Goal: Task Accomplishment & Management: Complete application form

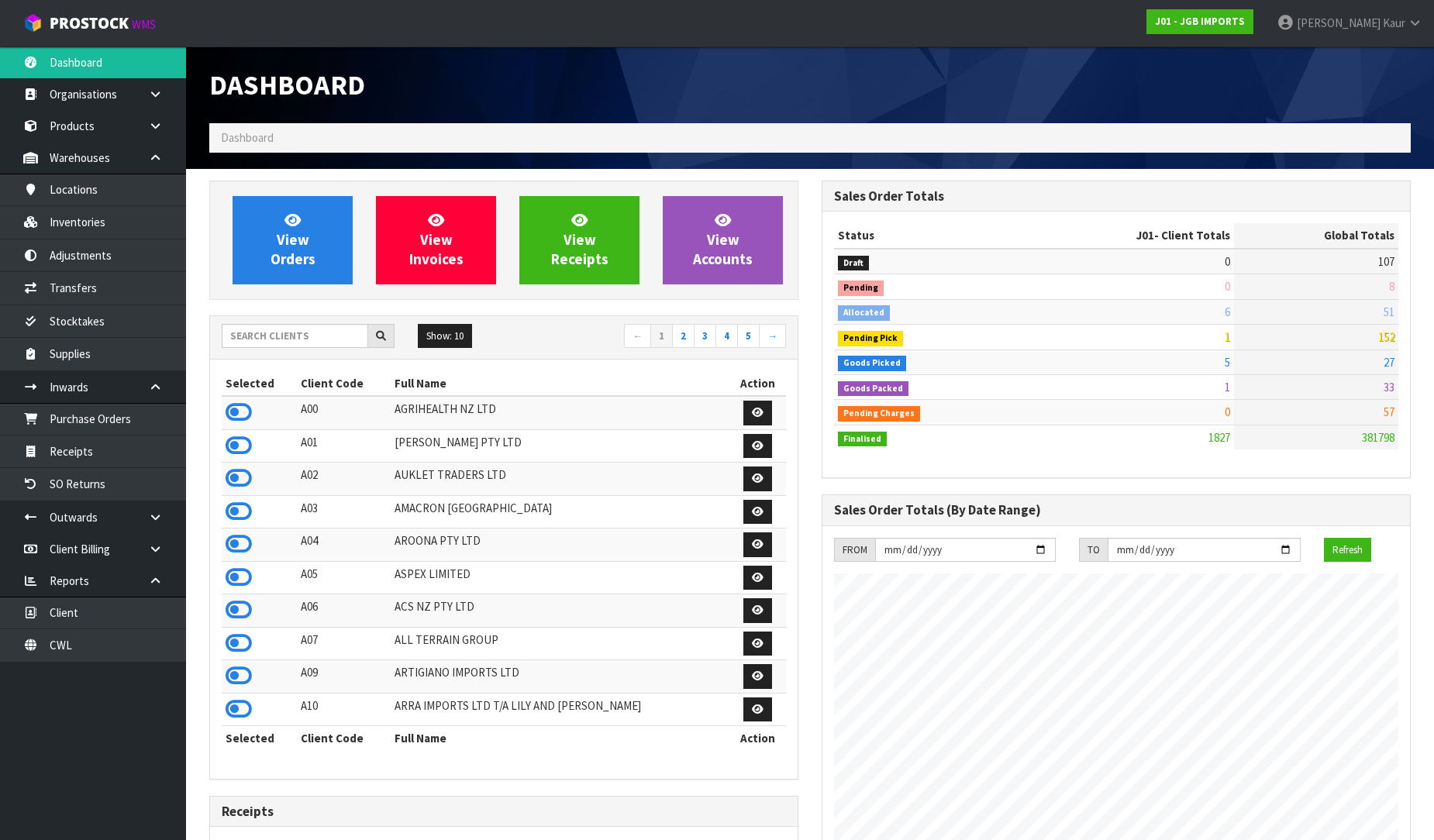
scroll to position [1174, 613]
drag, startPoint x: 93, startPoint y: 651, endPoint x: 102, endPoint y: 642, distance: 12.7
click at [93, 651] on link "CWL" at bounding box center [93, 645] width 186 height 32
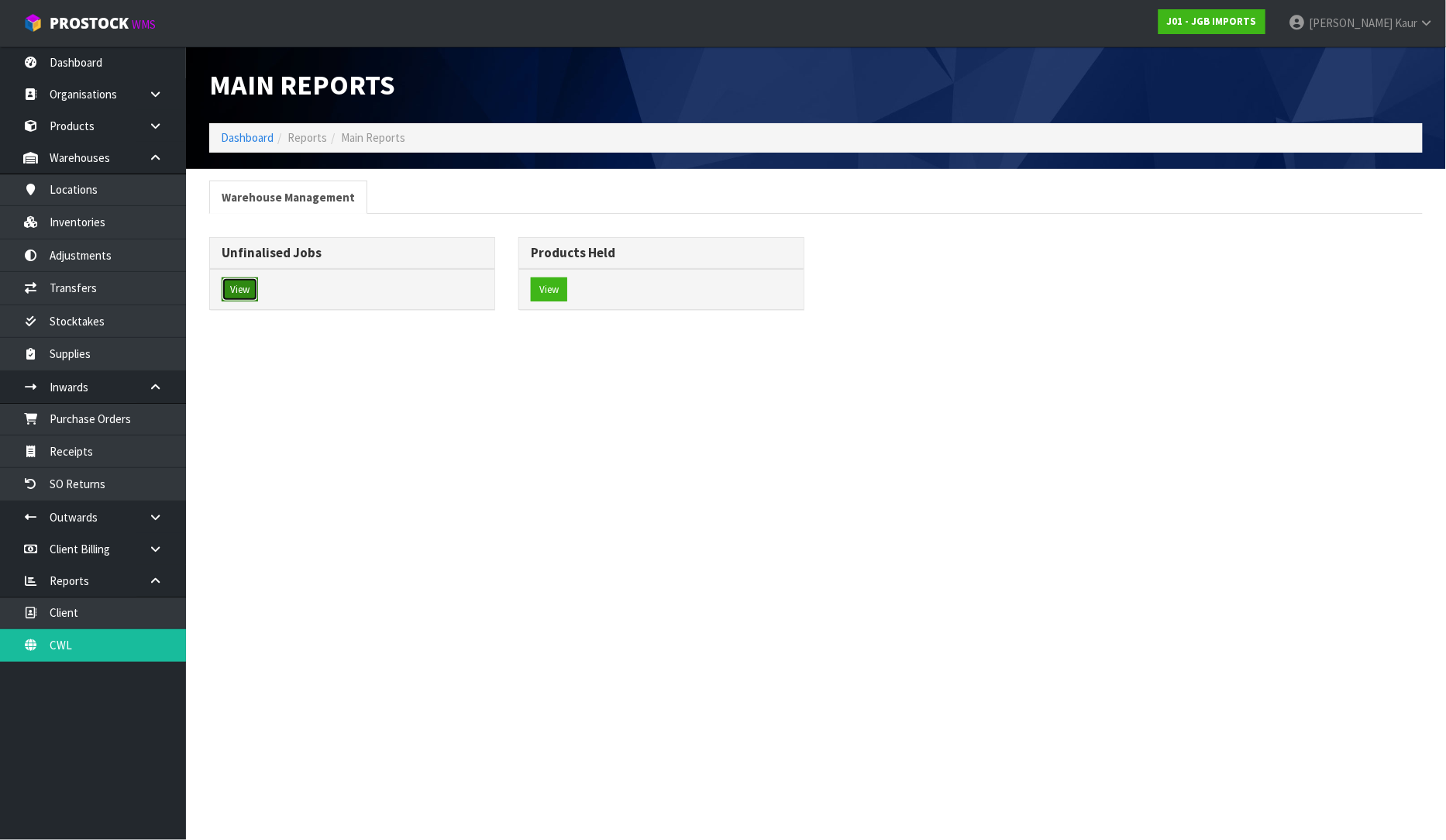
click at [240, 297] on button "View" at bounding box center [240, 290] width 37 height 25
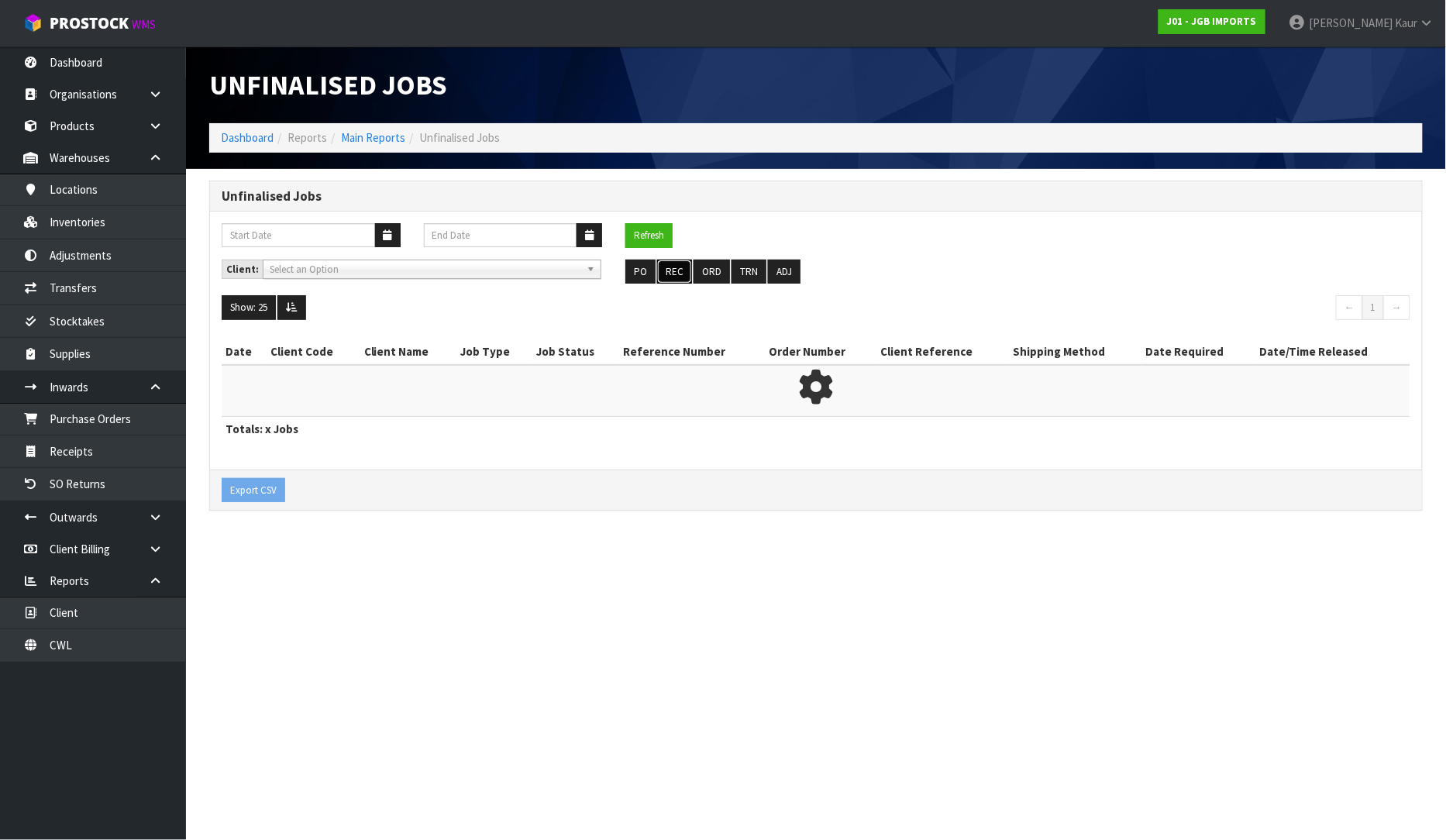
click at [678, 264] on button "REC" at bounding box center [674, 271] width 35 height 25
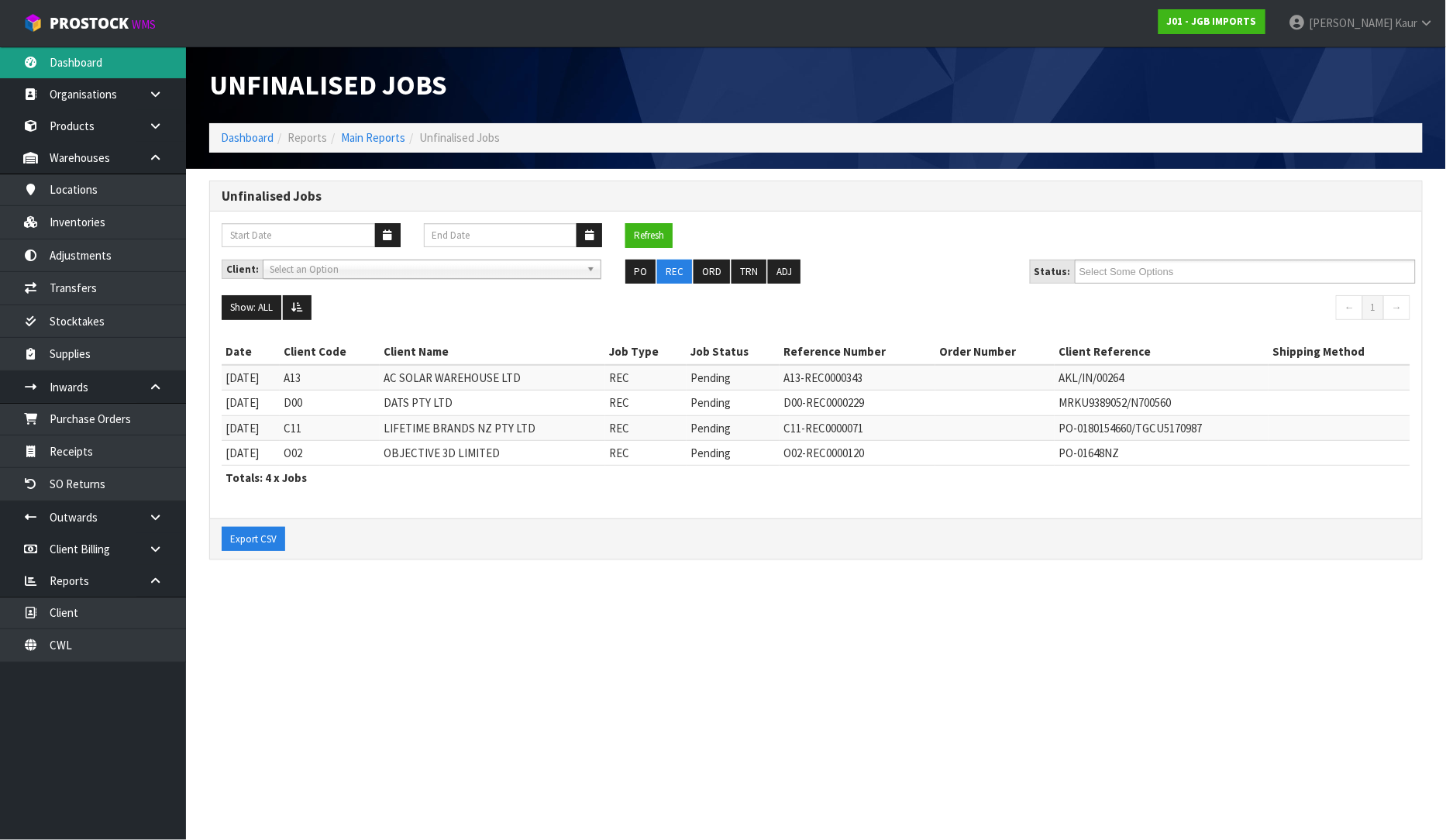
click at [134, 74] on link "Dashboard" at bounding box center [93, 62] width 186 height 32
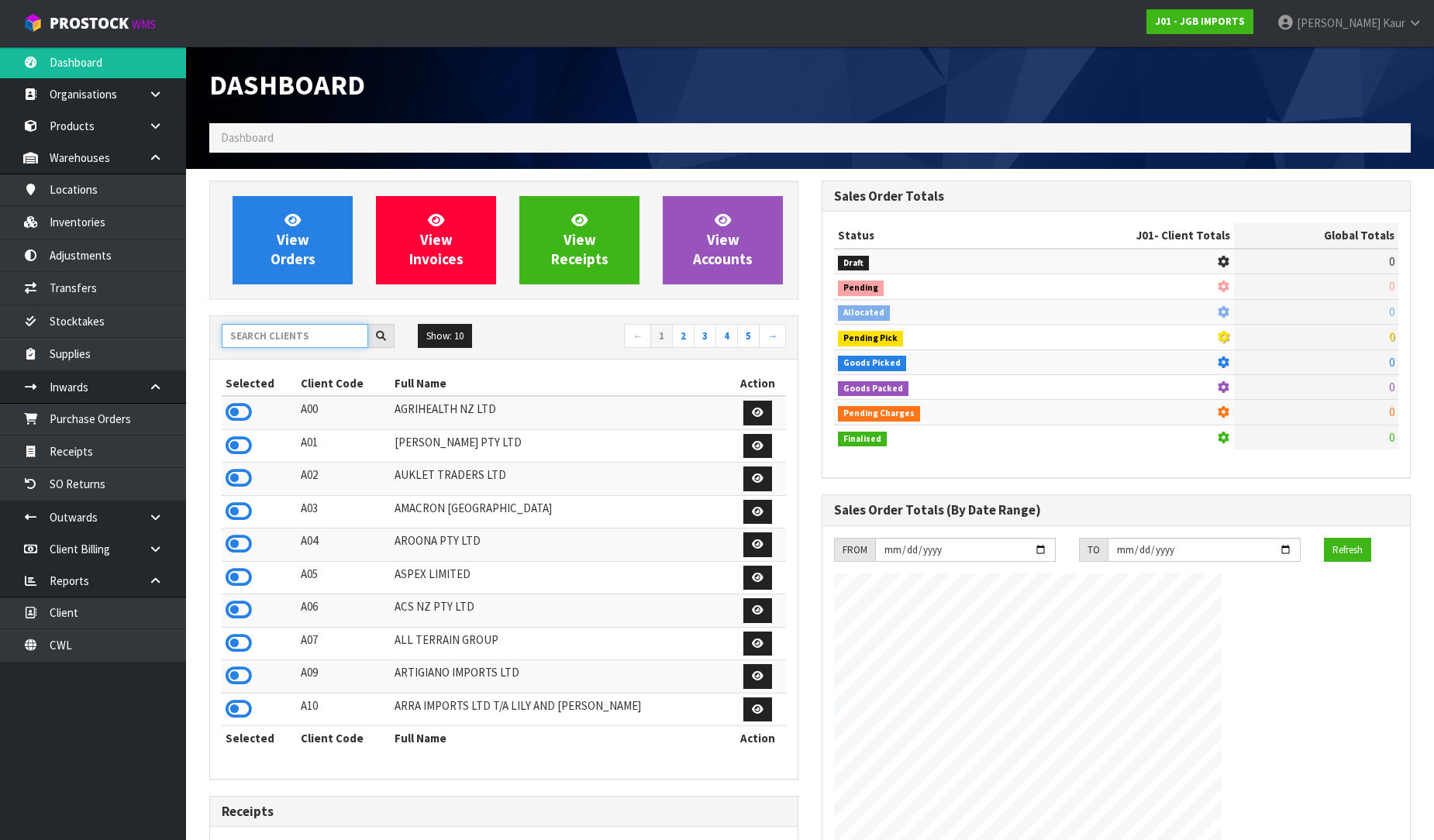
click at [340, 345] on input "text" at bounding box center [295, 336] width 146 height 24
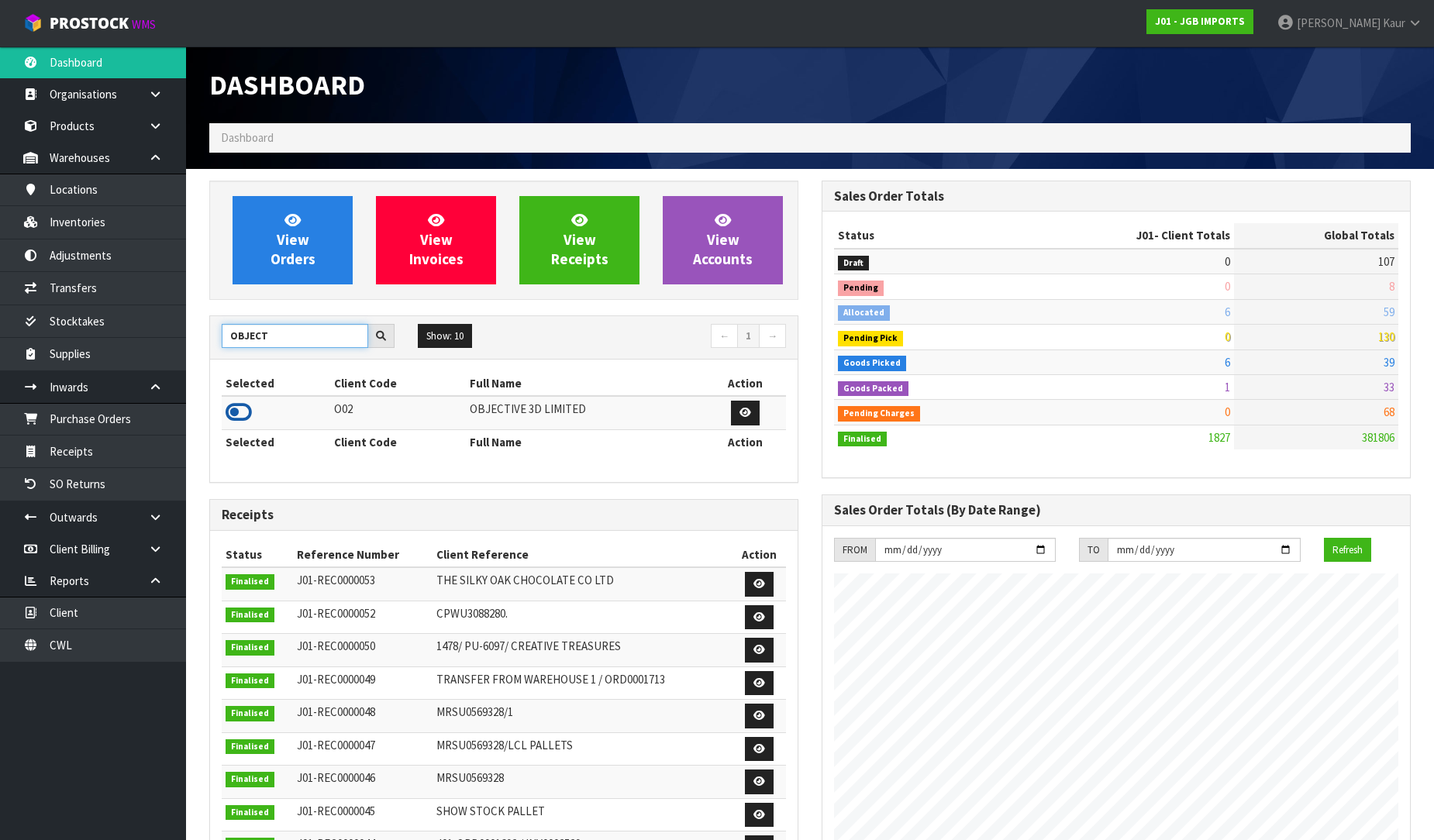
type input "OBJECT"
click at [245, 414] on icon at bounding box center [238, 412] width 26 height 23
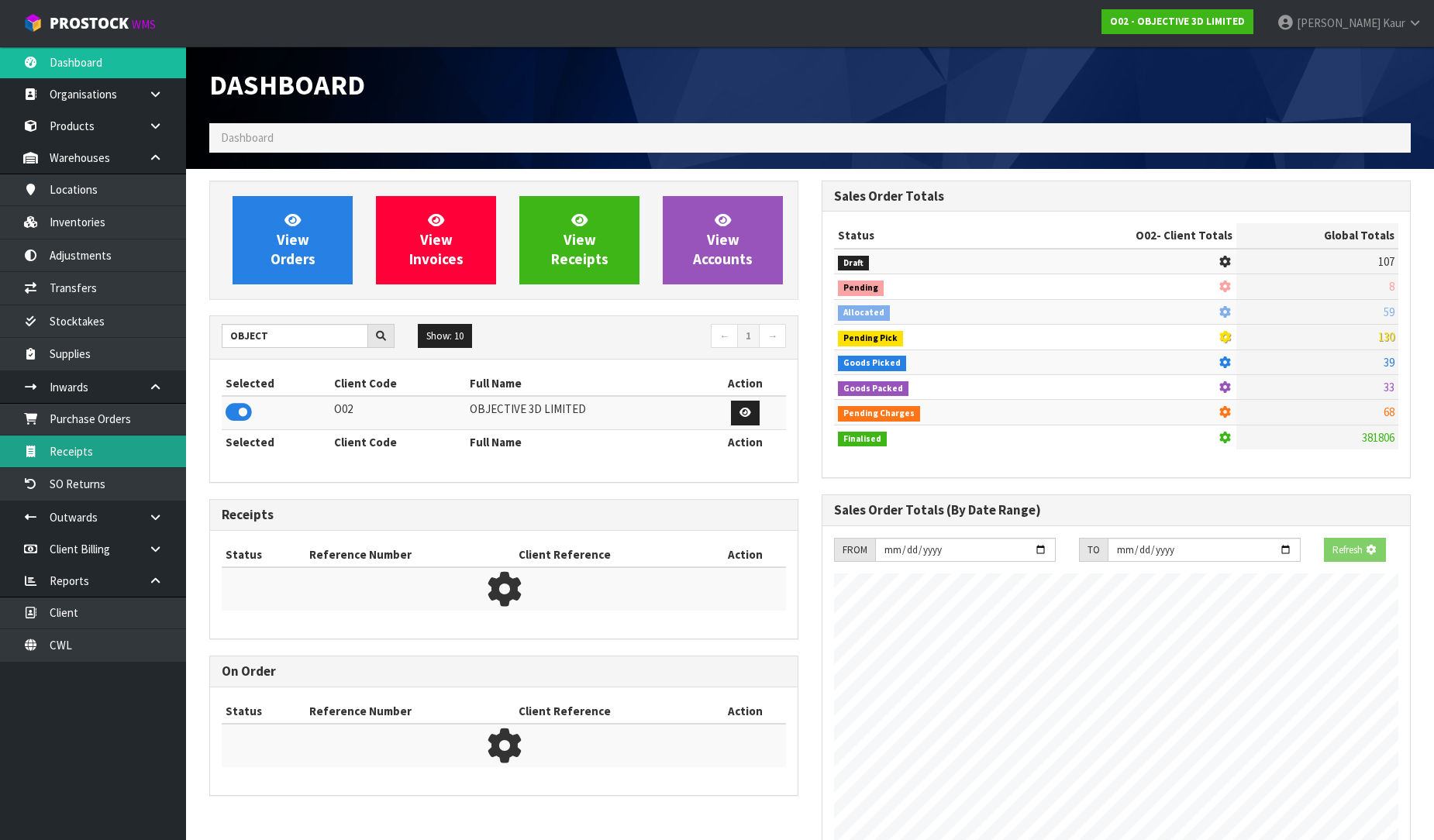
scroll to position [1024, 613]
click at [156, 445] on link "Receipts" at bounding box center [93, 451] width 186 height 32
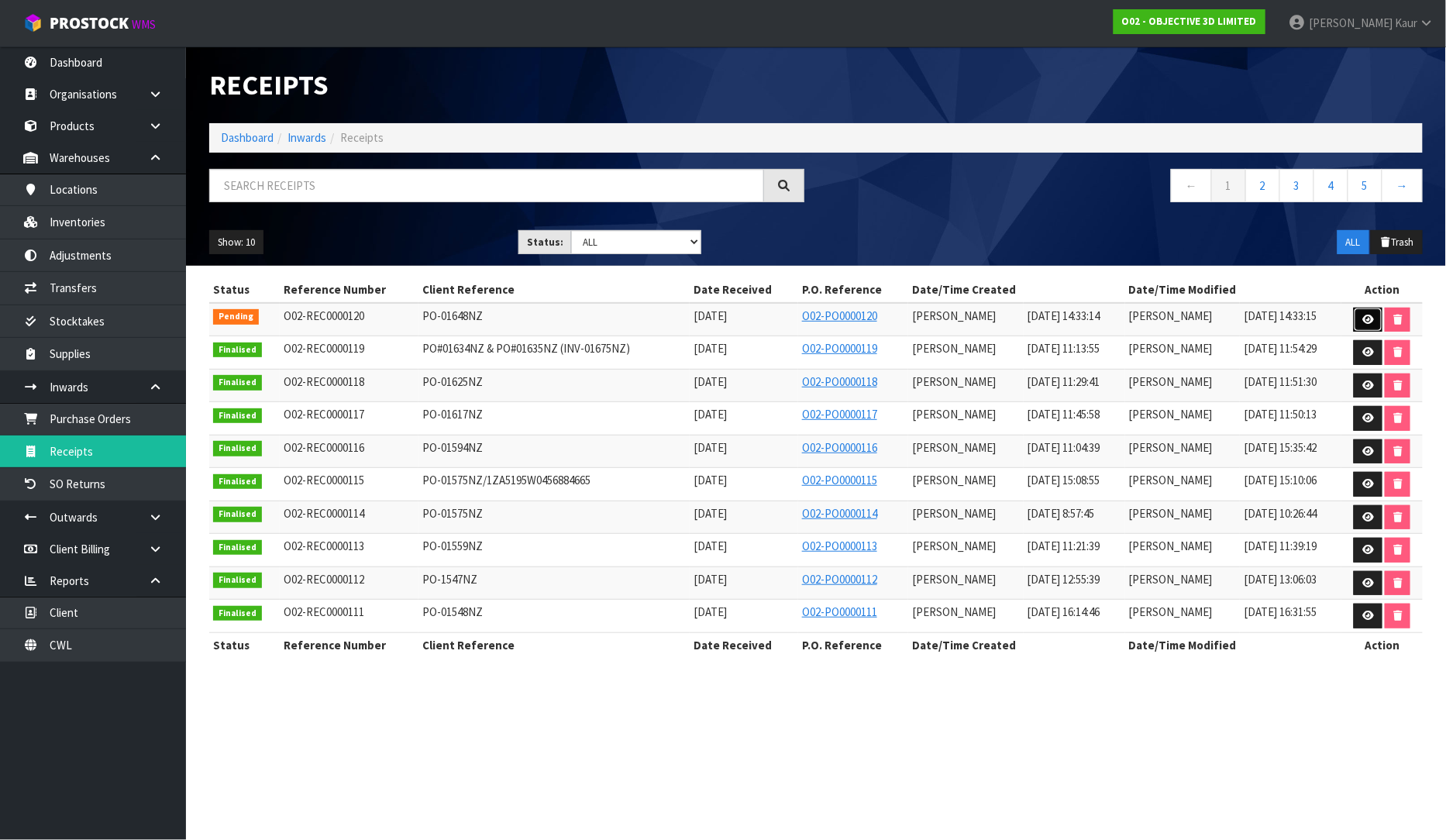
click at [1369, 319] on icon at bounding box center [1368, 320] width 12 height 10
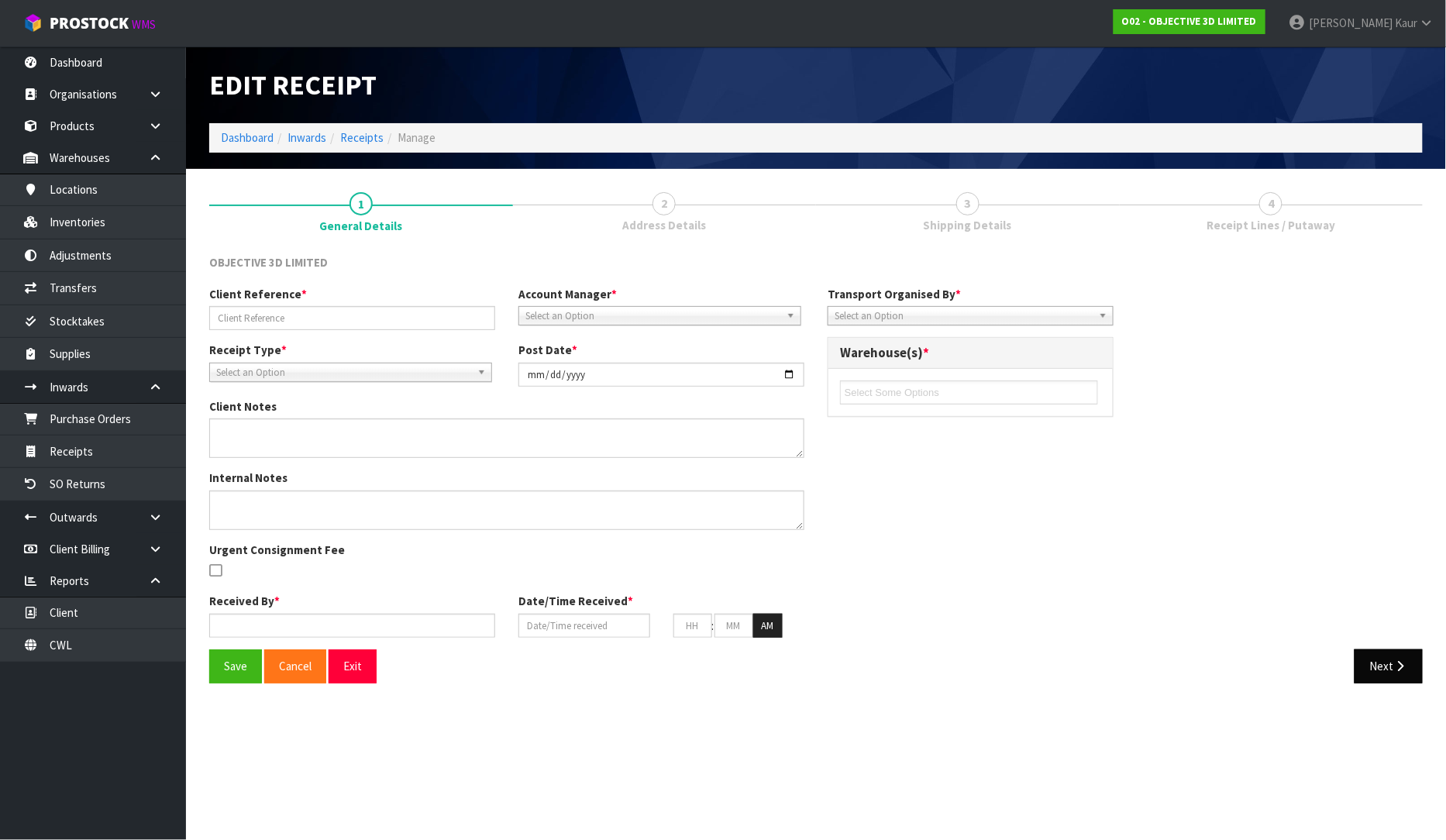
type input "PO-01648NZ"
type input "[DATE]"
type input "[PERSON_NAME]"
type input "[DATE]"
type input "02"
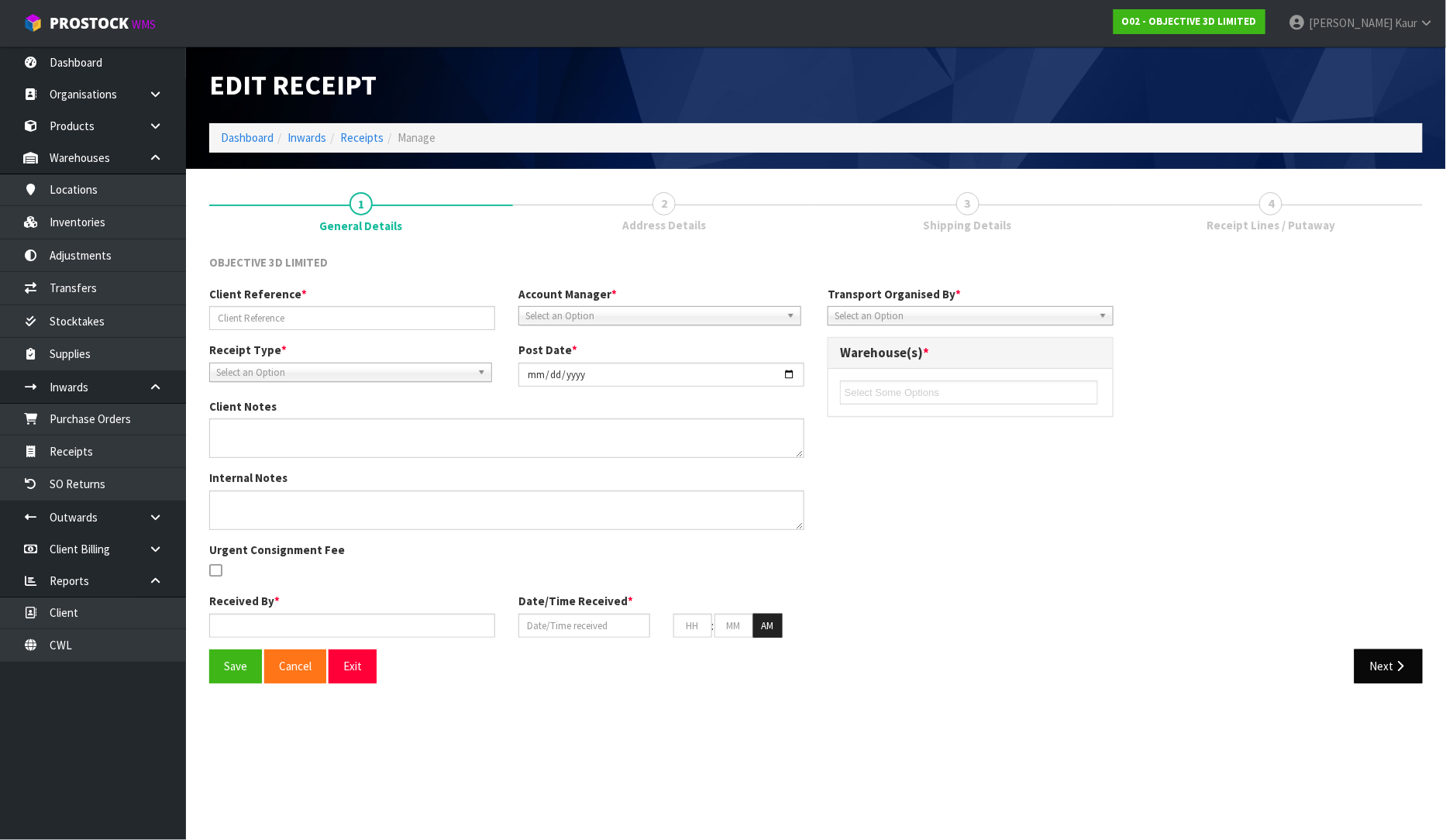
type input "33"
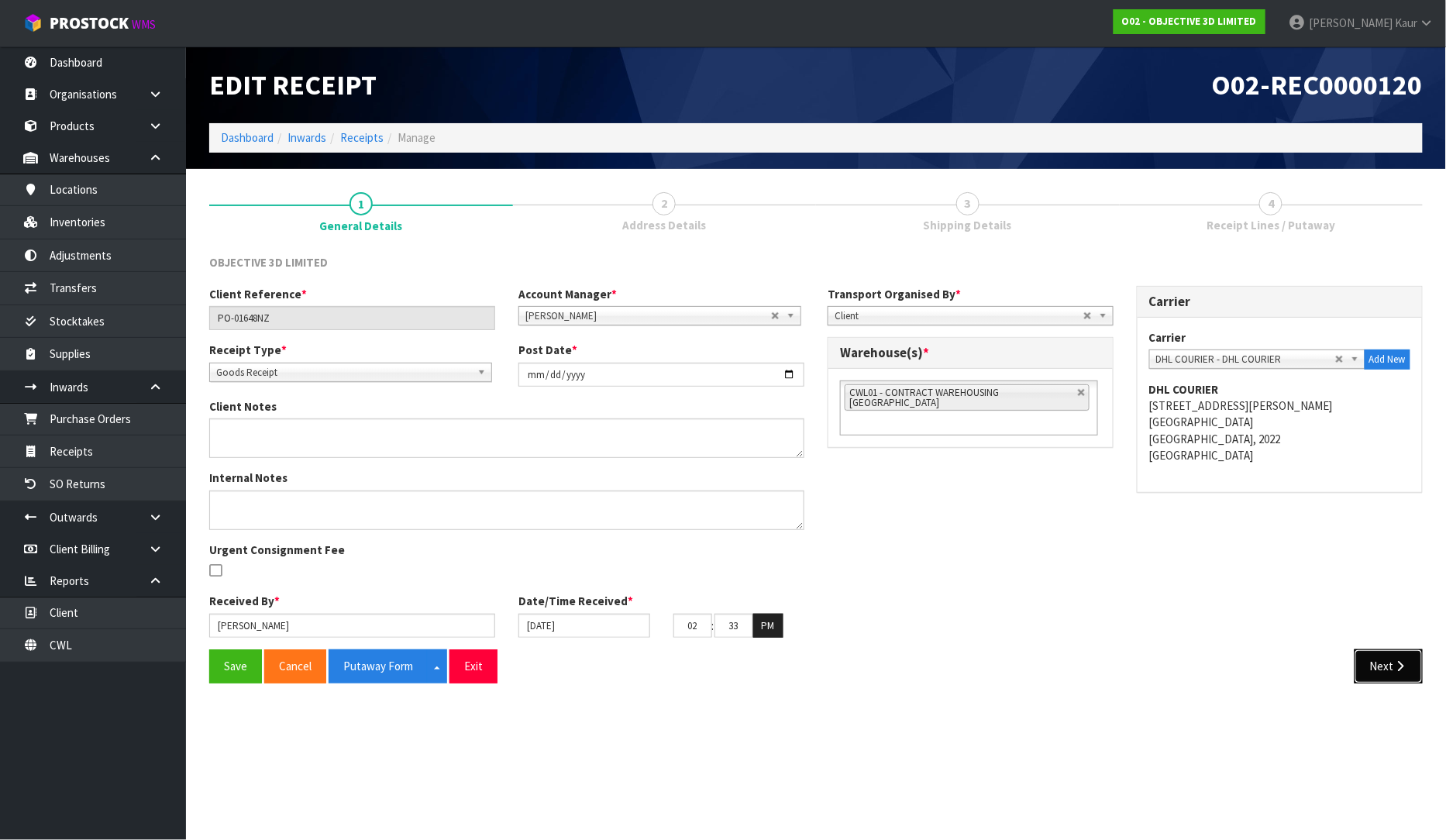
click at [1409, 675] on button "Next" at bounding box center [1389, 666] width 68 height 33
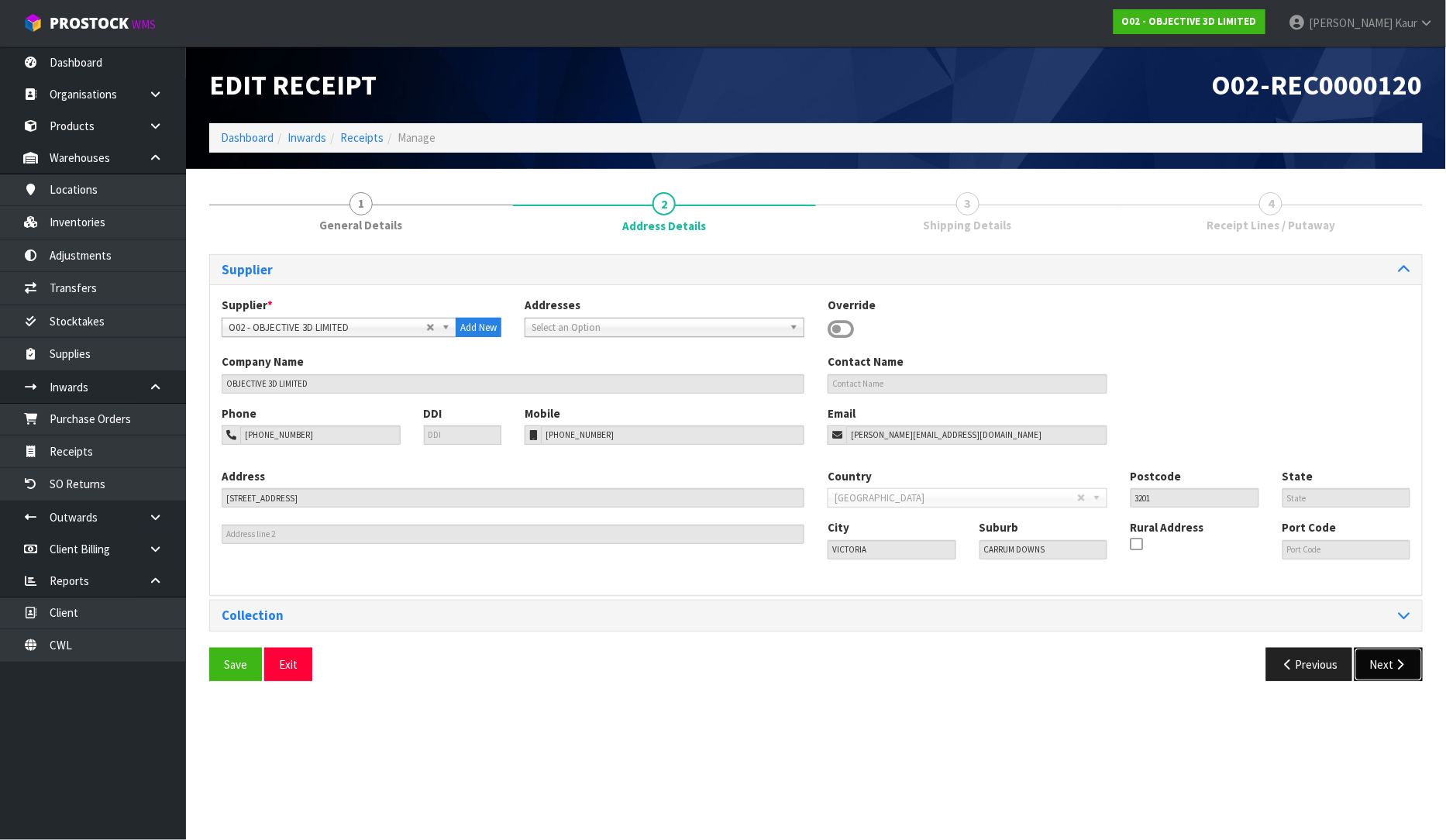
click at [1409, 675] on button "Next" at bounding box center [1389, 664] width 68 height 33
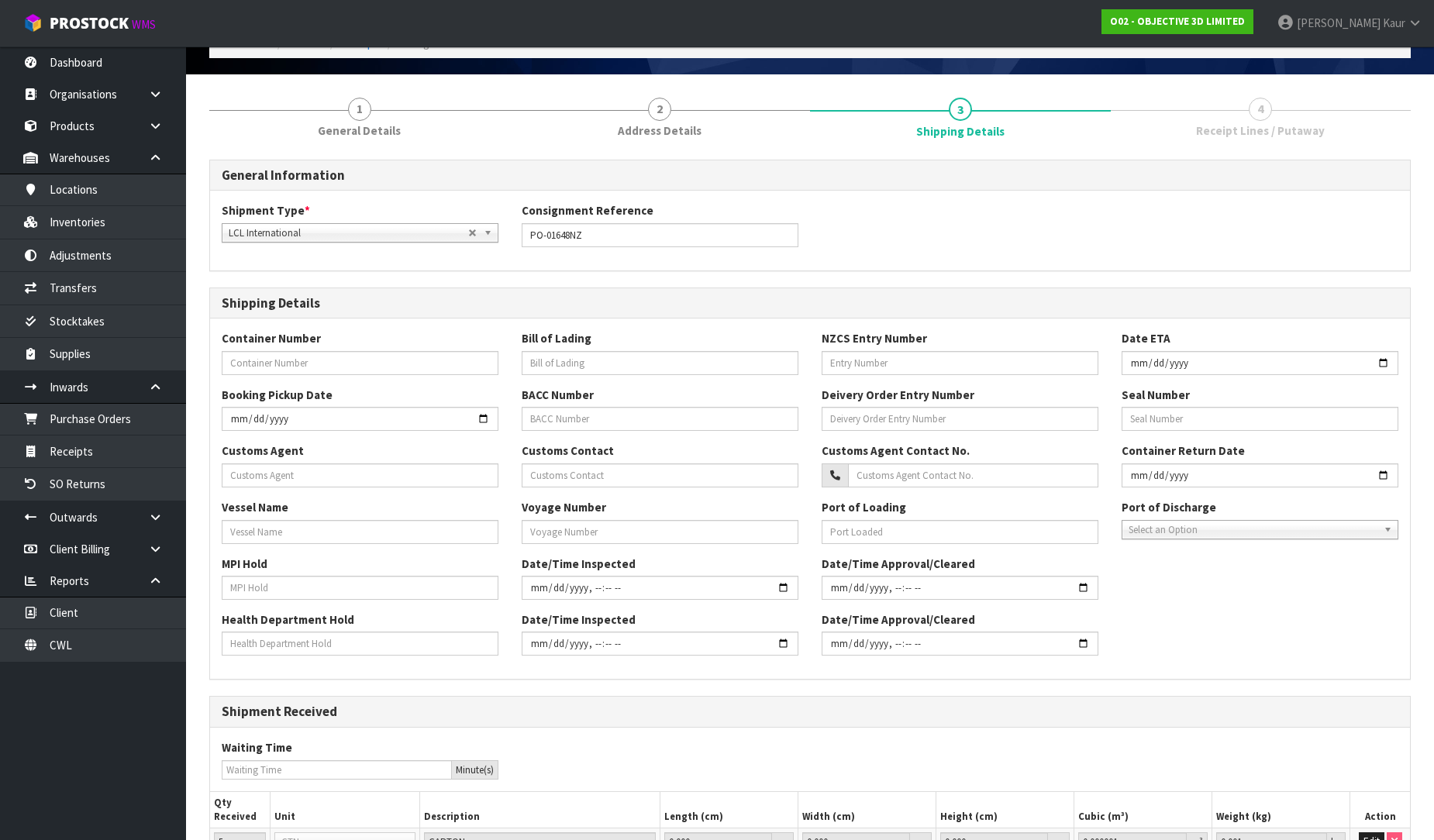
scroll to position [242, 0]
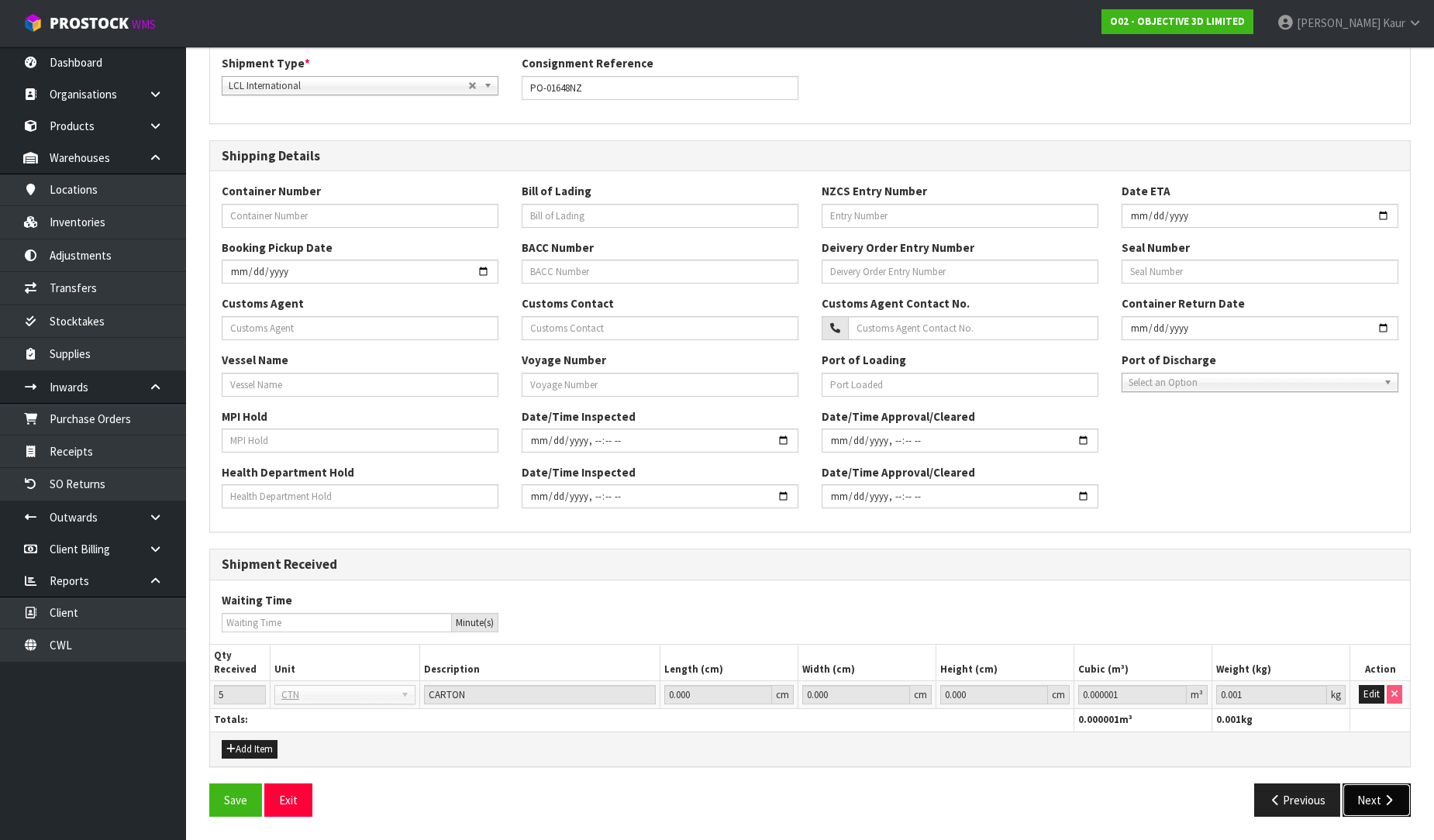
click at [1381, 785] on button "Next" at bounding box center [1377, 800] width 68 height 33
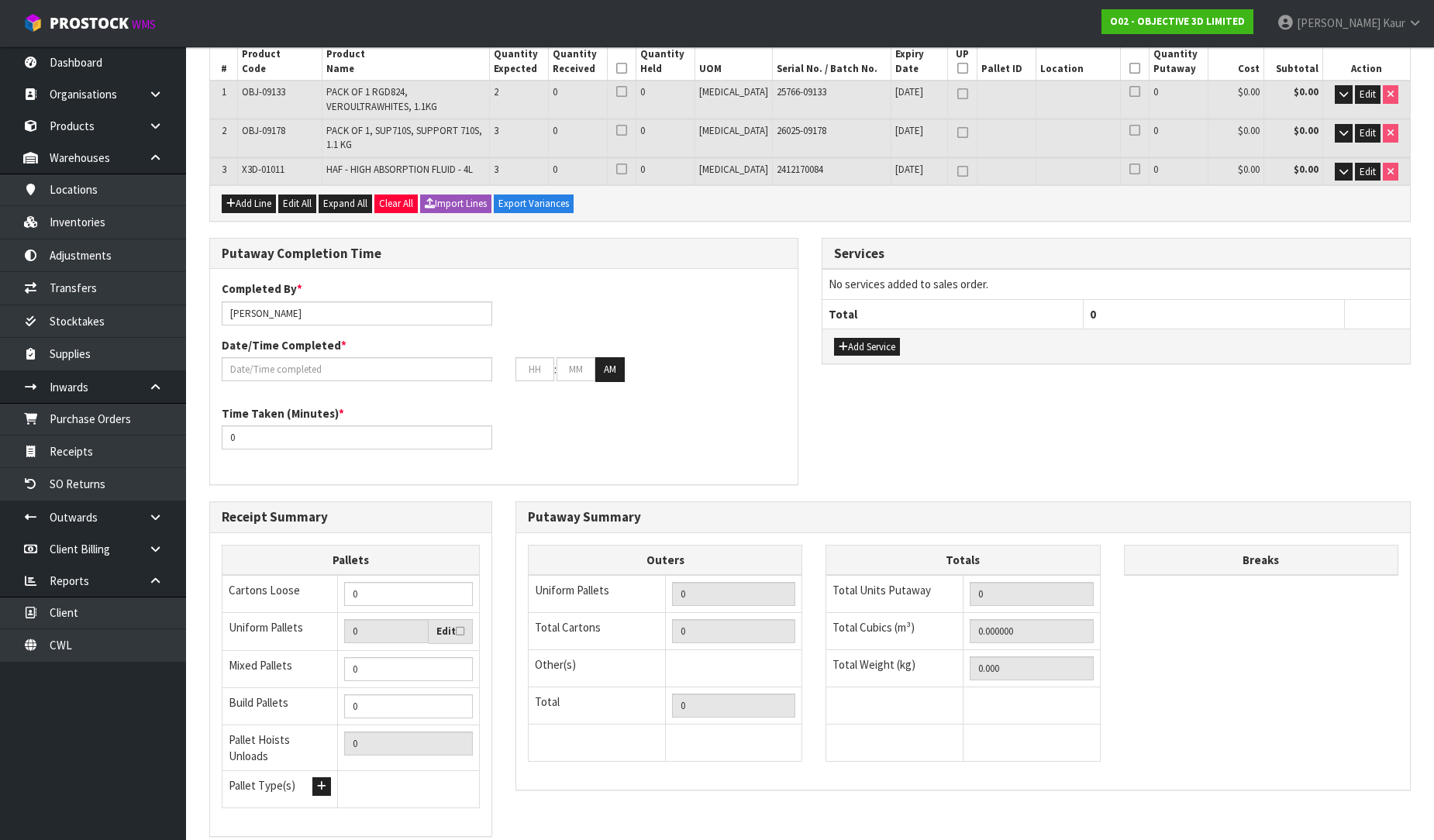
scroll to position [0, 0]
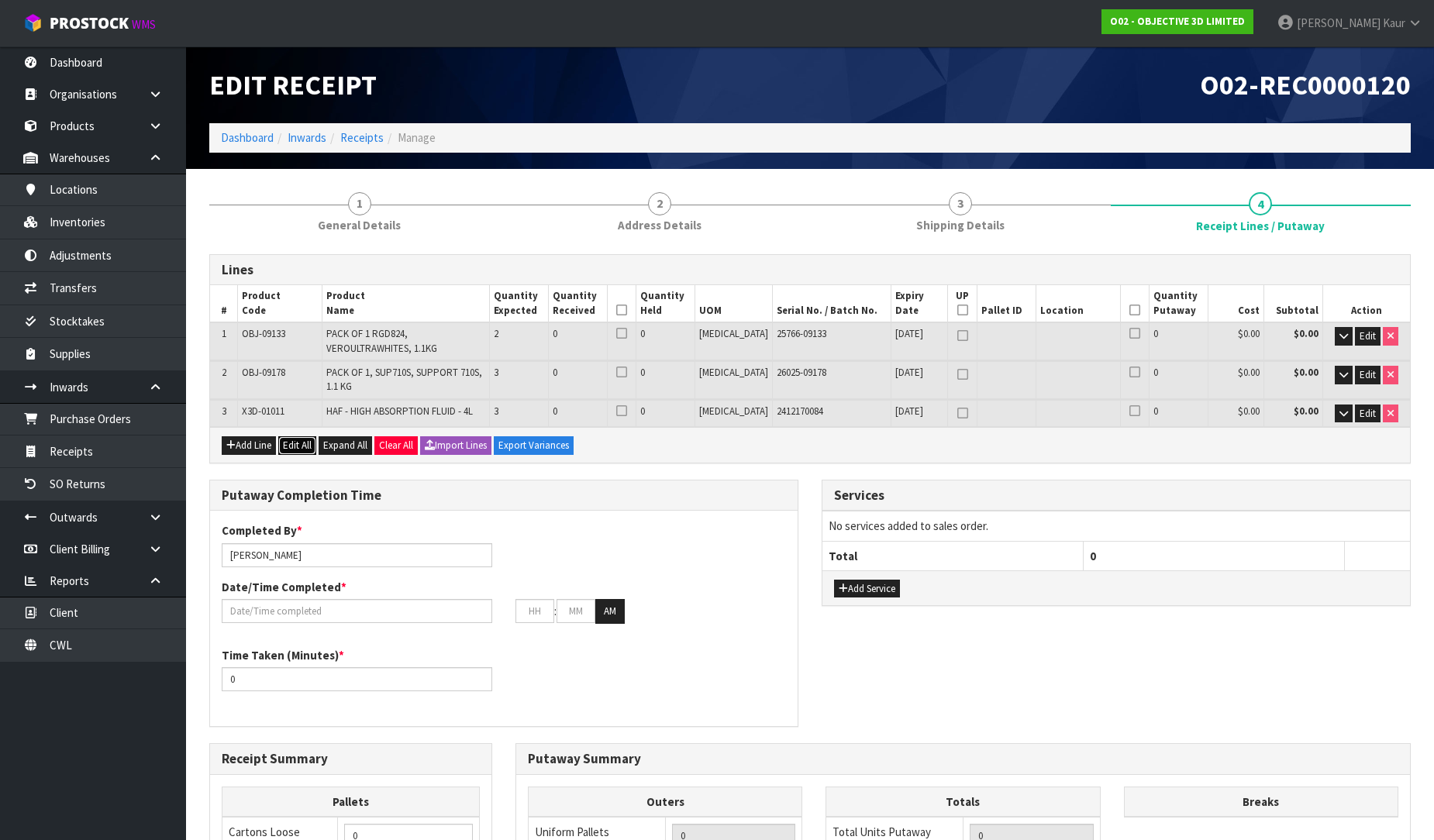
click at [306, 436] on button "Edit All" at bounding box center [298, 445] width 38 height 18
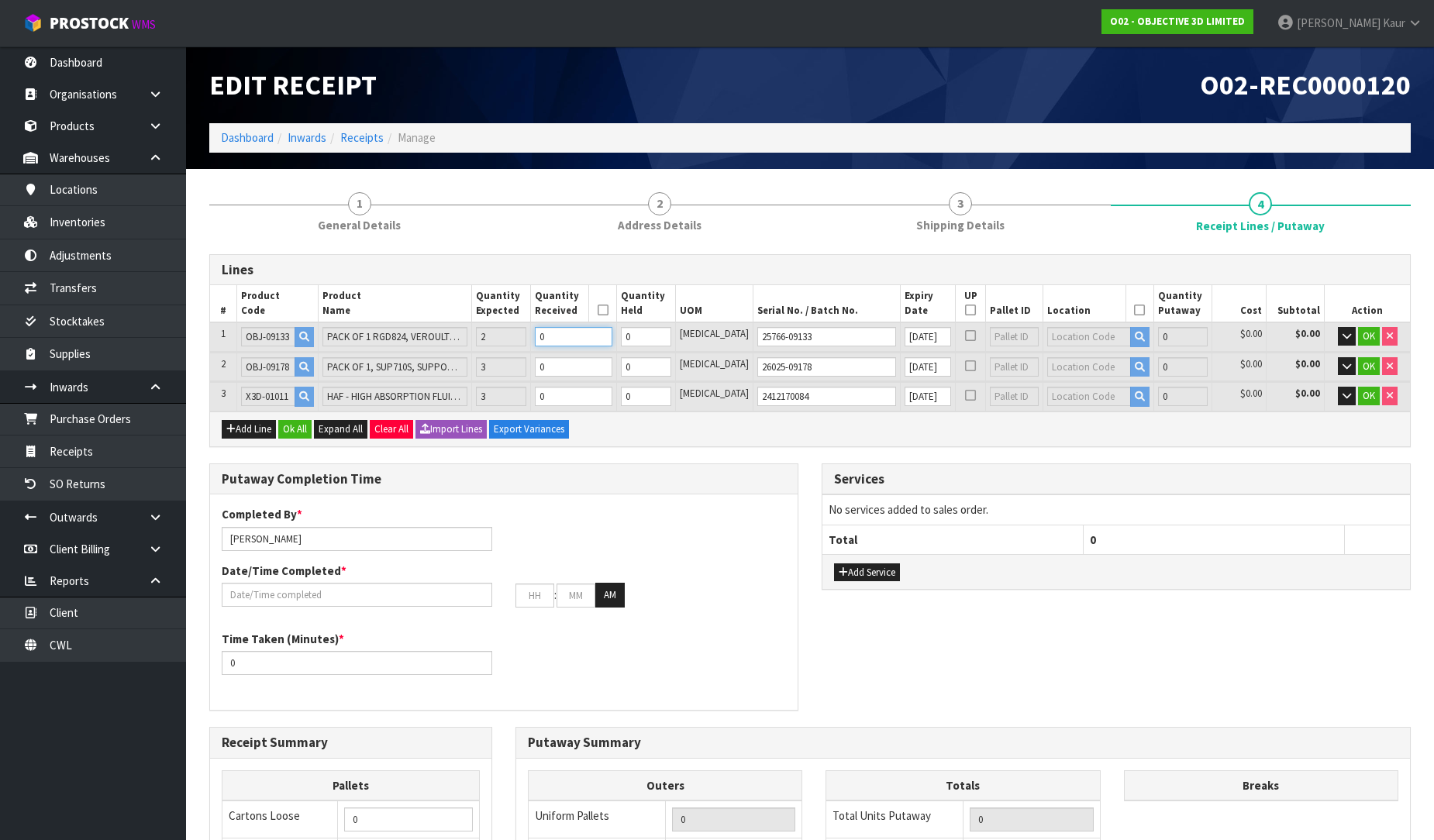
click at [583, 336] on input "0" at bounding box center [573, 336] width 77 height 19
type input "2"
type input "0.00491"
type input "2.8"
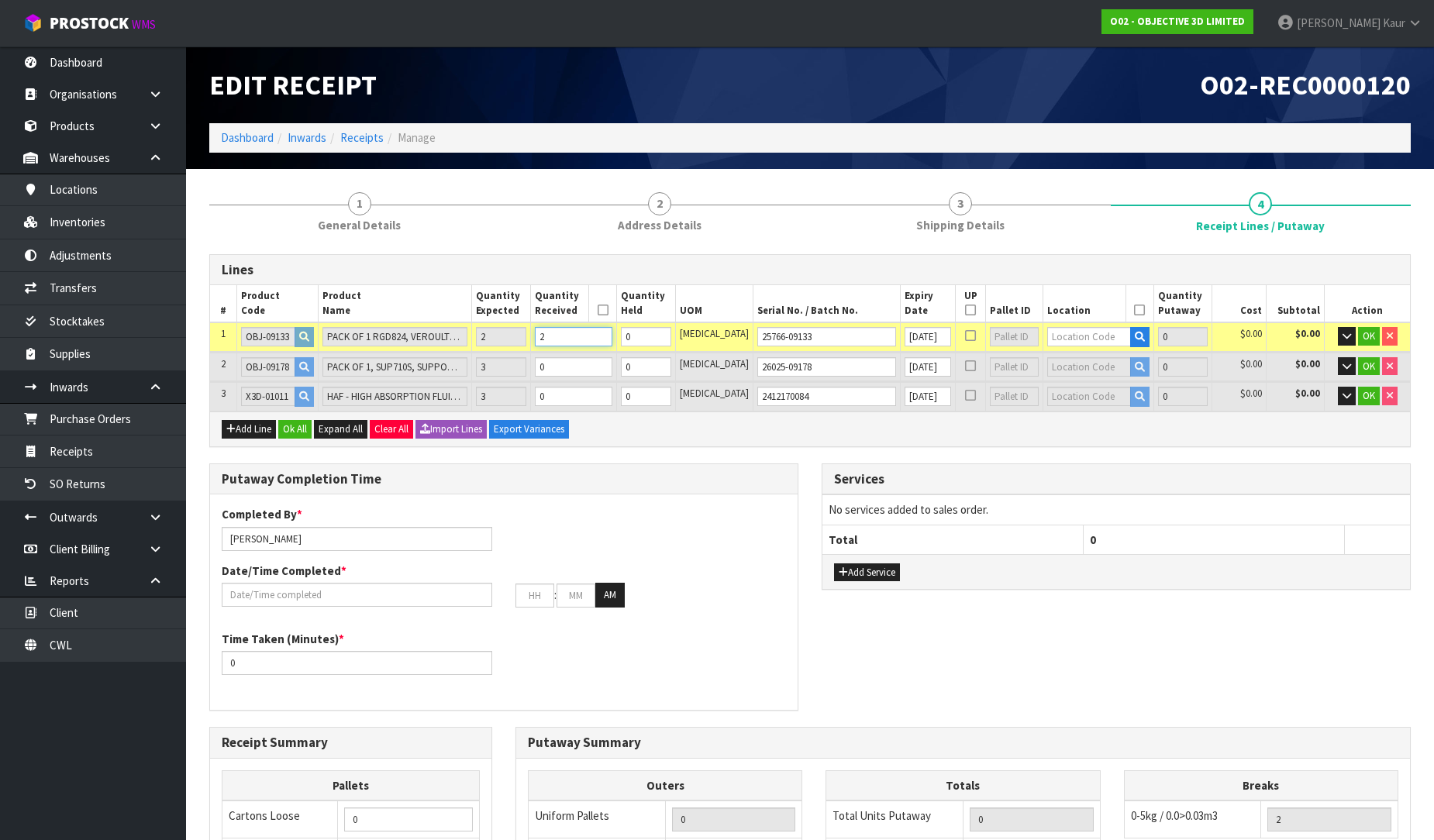
type input "2"
click at [603, 360] on input "0" at bounding box center [573, 367] width 77 height 19
type input "5"
type input "0.01154"
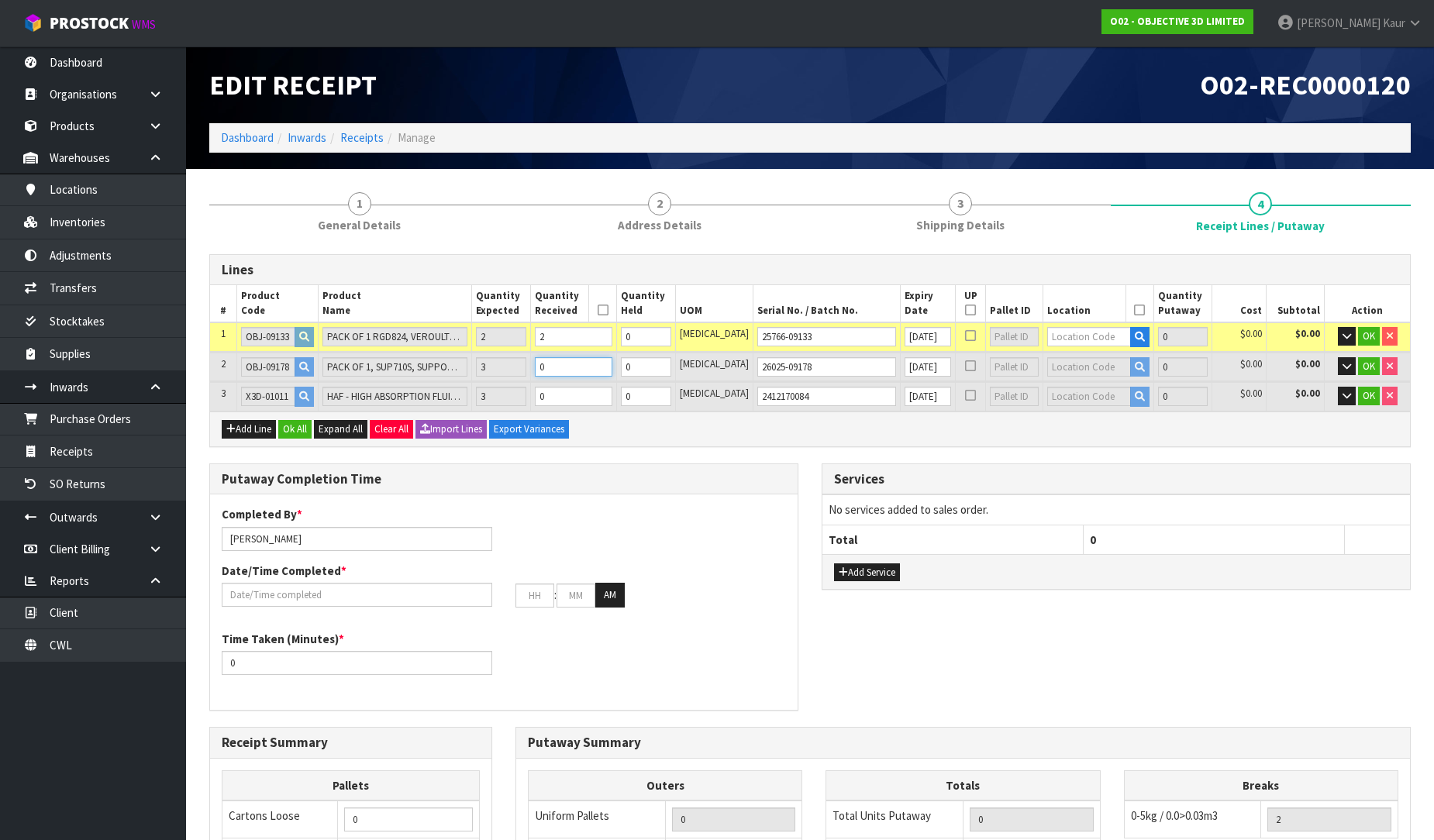
type input "7"
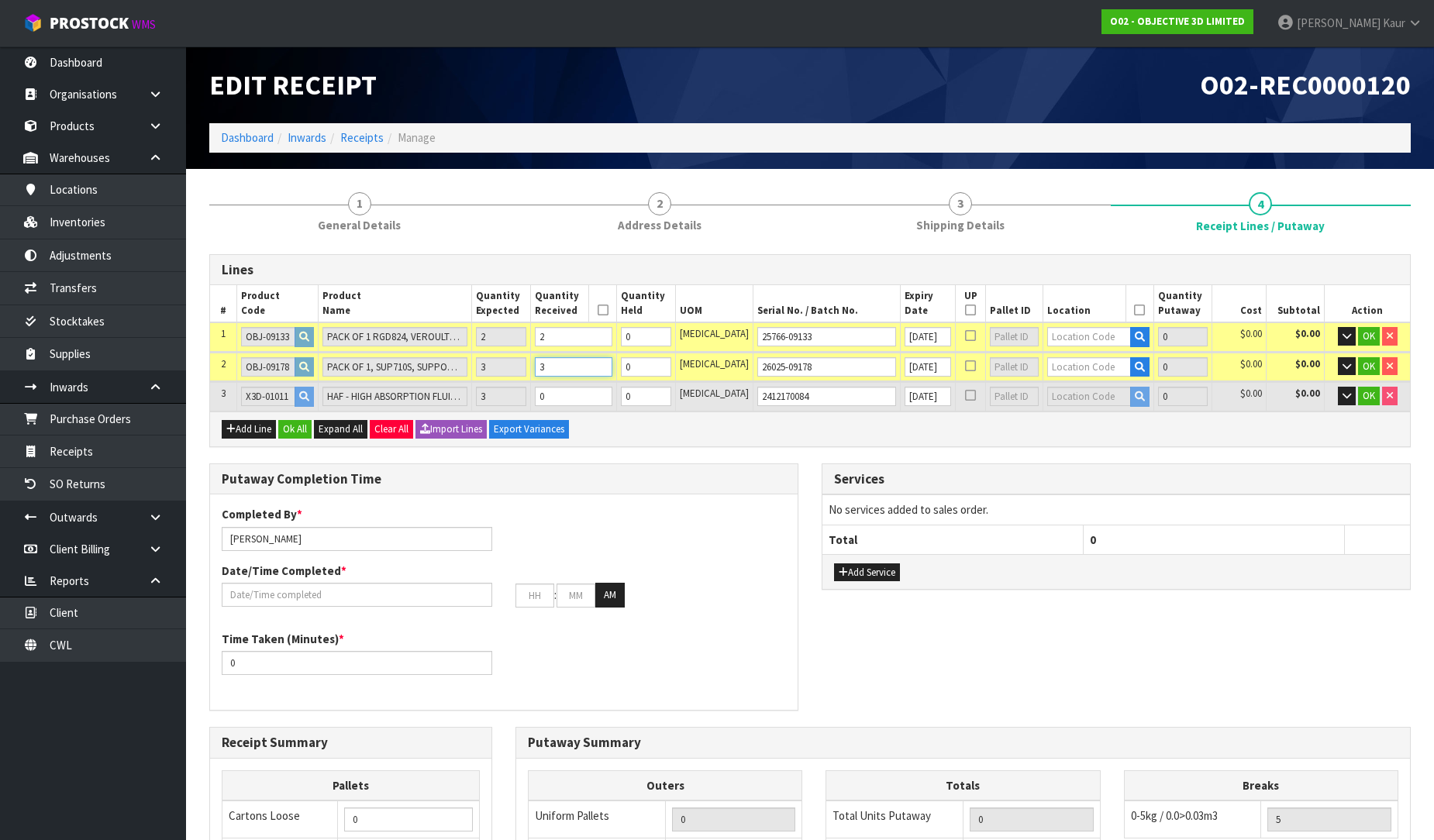
type input "3"
click at [603, 389] on input "0" at bounding box center [573, 396] width 77 height 19
type input "8"
type input "0.043616"
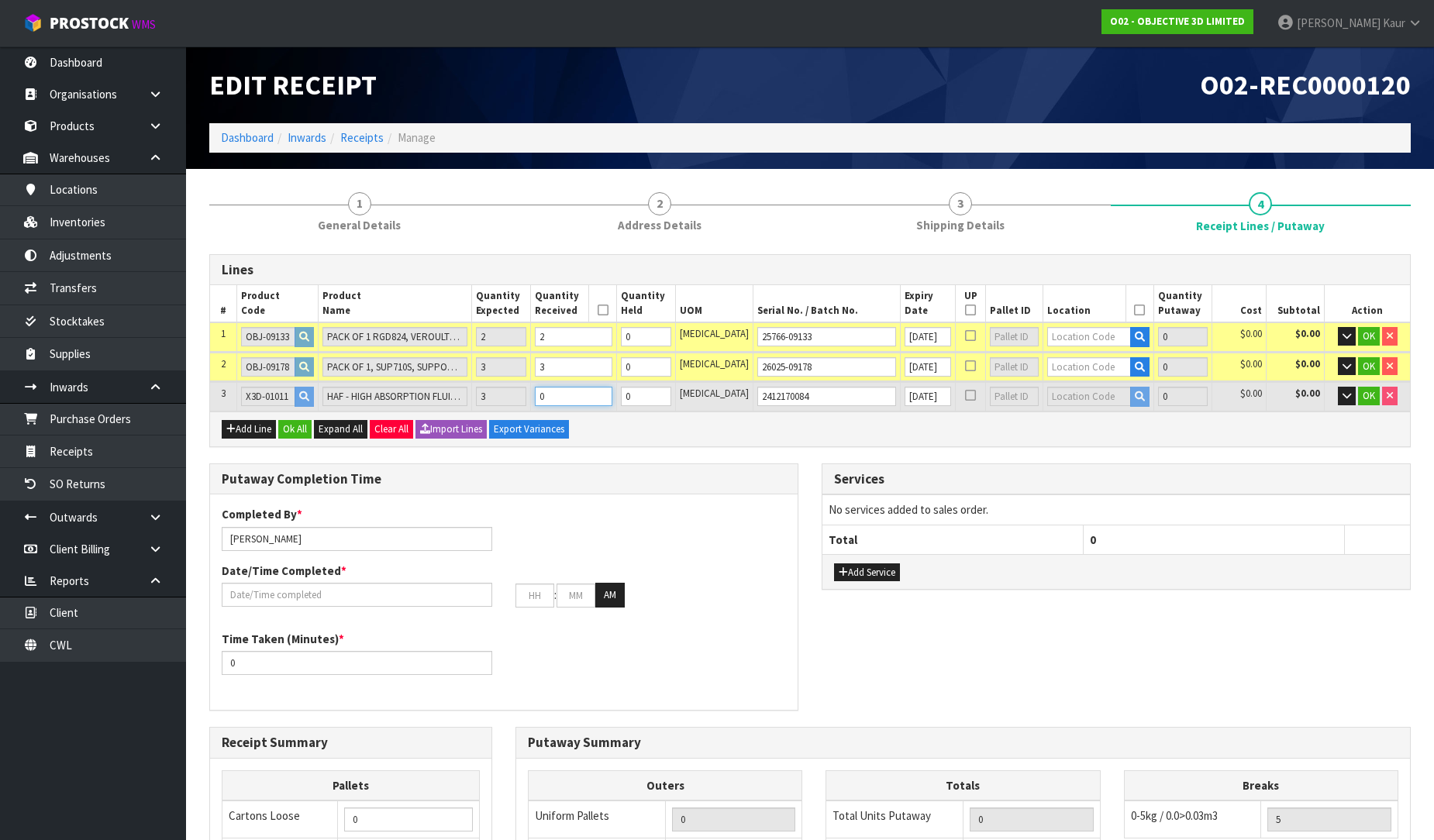
type input "18.94"
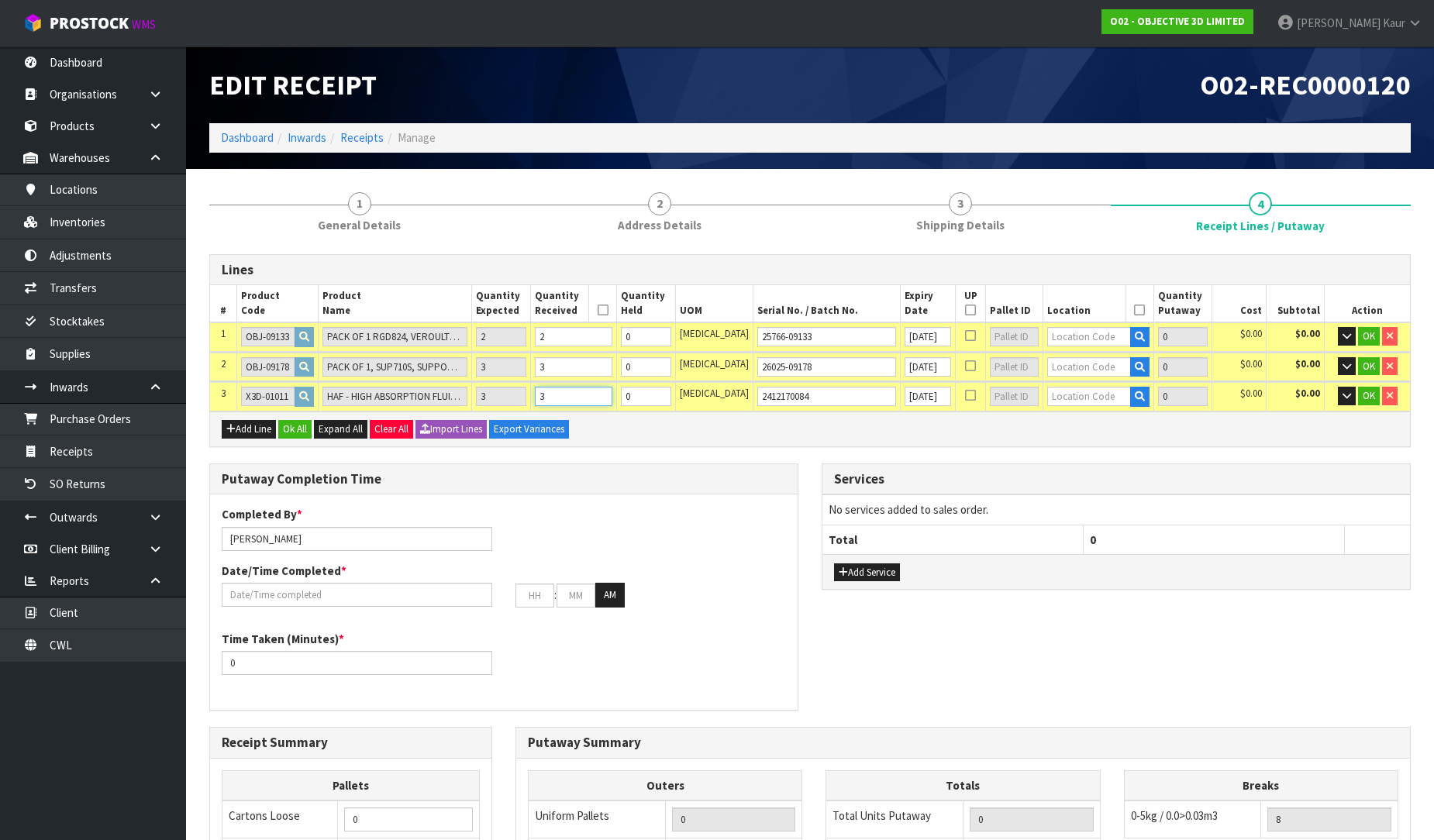
type input "3"
click at [1081, 327] on input "text" at bounding box center [1089, 336] width 83 height 19
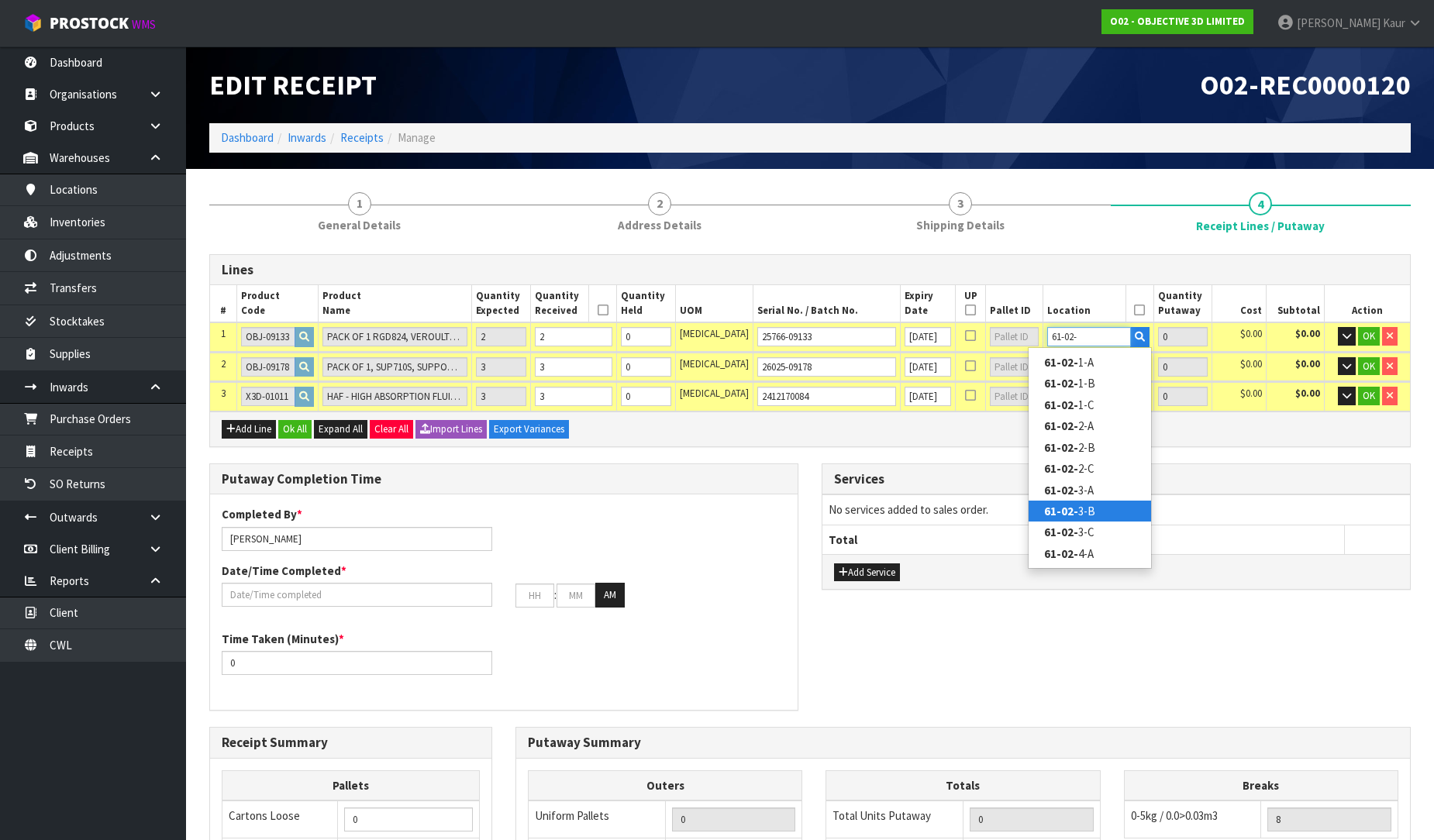
type input "61-02-"
click at [1098, 501] on link "61-02- 3-B" at bounding box center [1090, 511] width 123 height 21
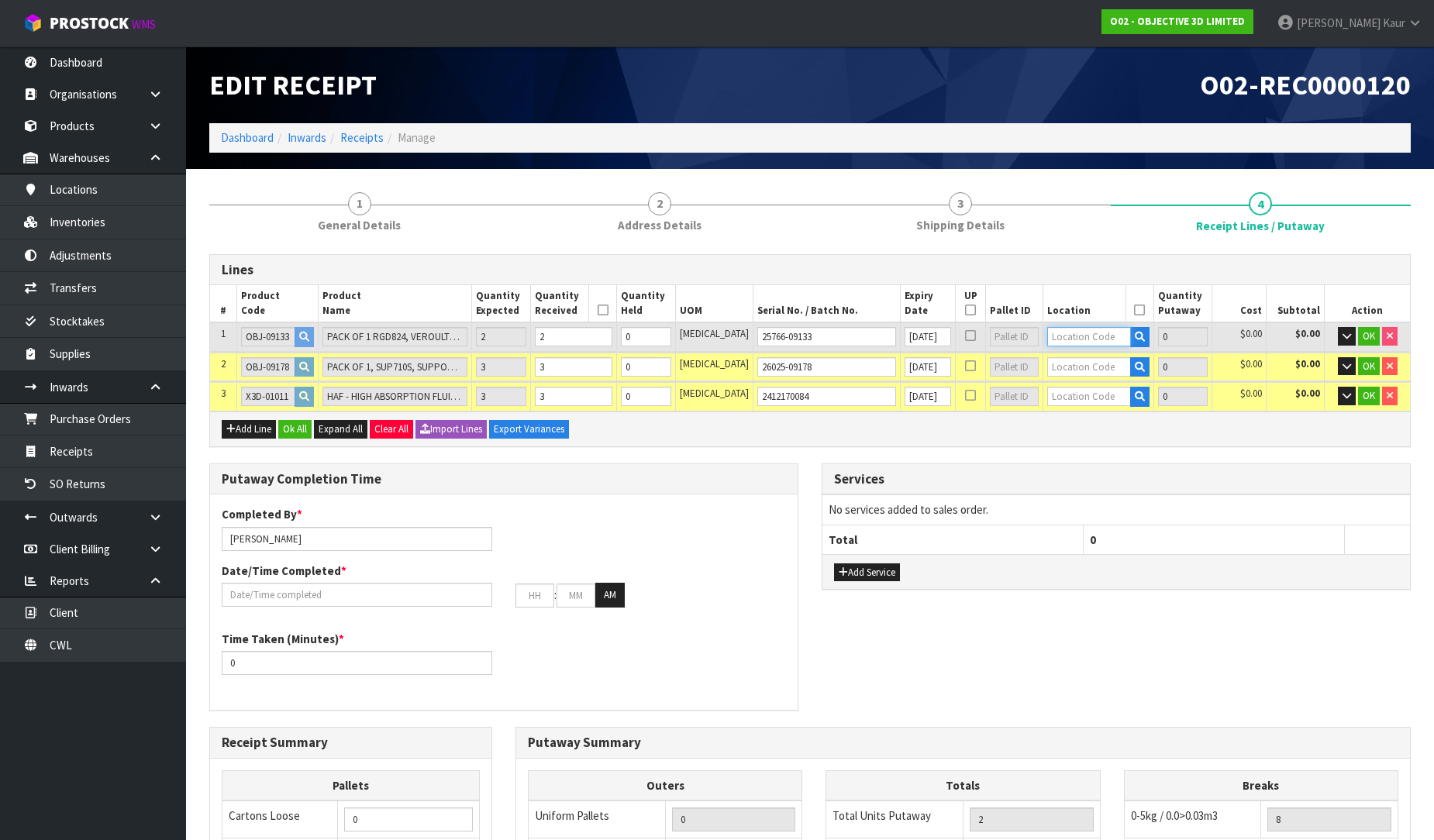
type input "2"
type input "61-02-3-B"
type input "2"
click at [1103, 364] on input "text" at bounding box center [1089, 367] width 83 height 19
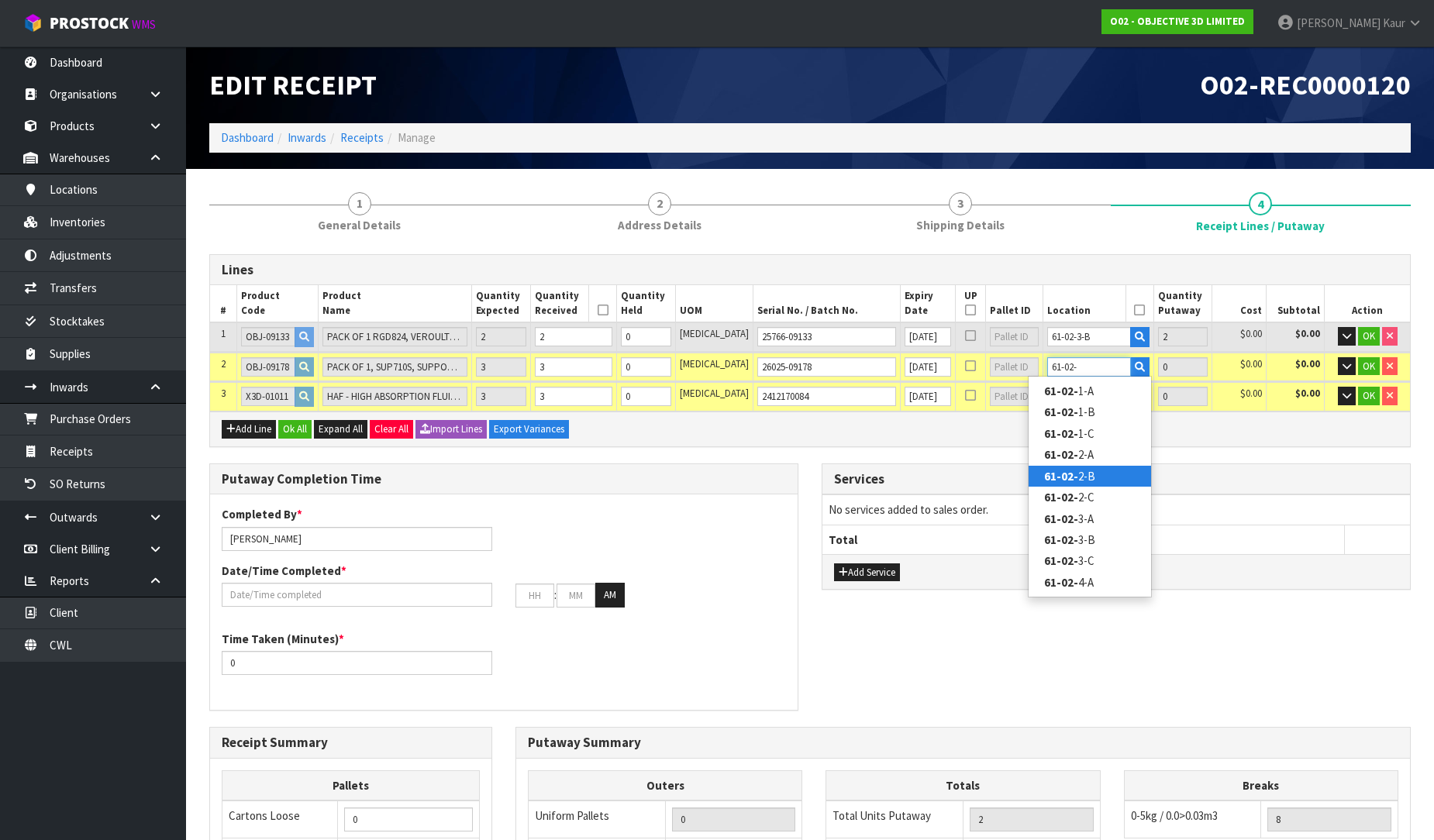
type input "61-02-"
click at [1114, 479] on link "61-02- 2-B" at bounding box center [1090, 476] width 123 height 21
type input "5"
type input "61-02-2-B"
type input "3"
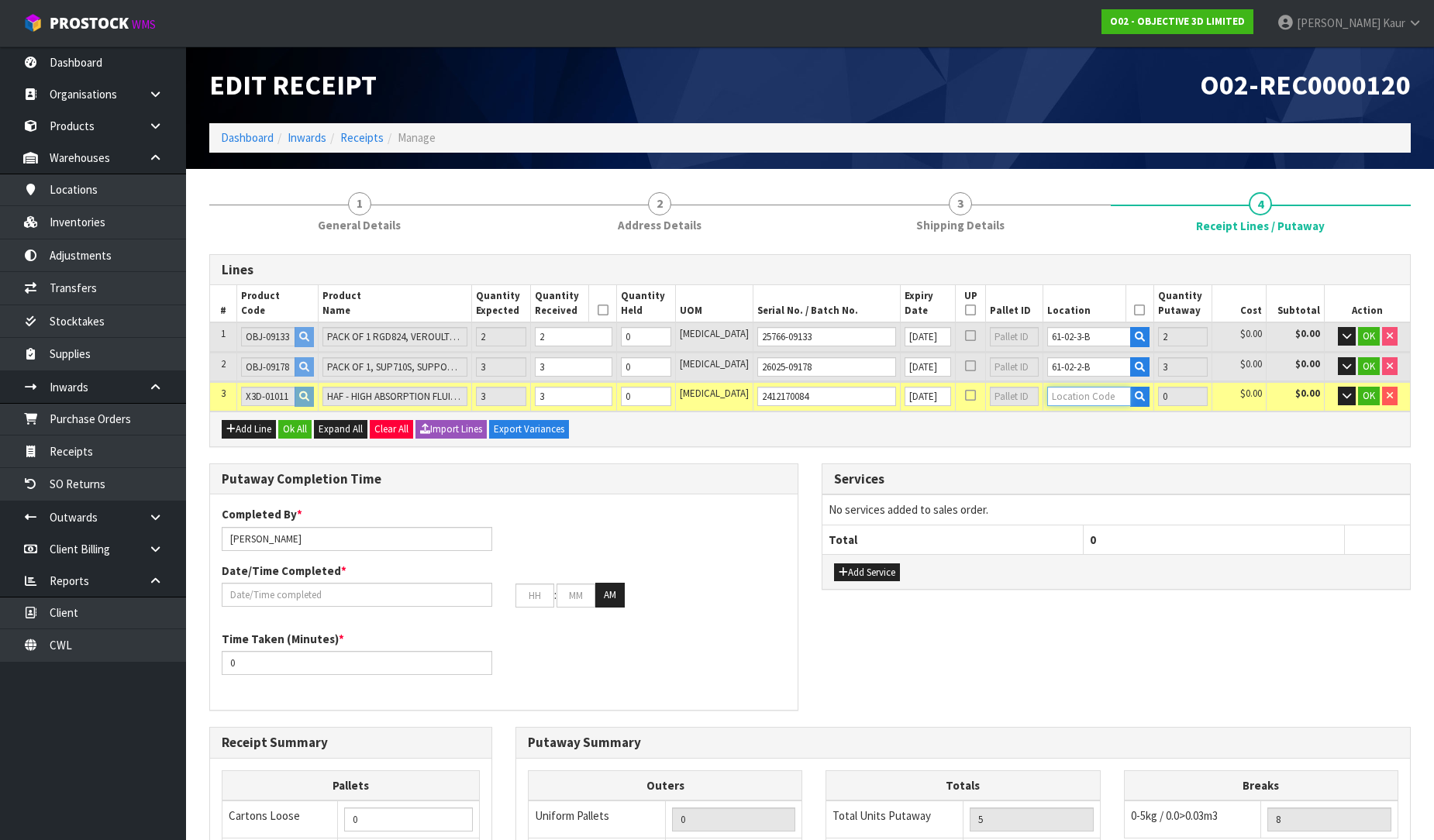
click at [1055, 389] on input "text" at bounding box center [1089, 396] width 83 height 19
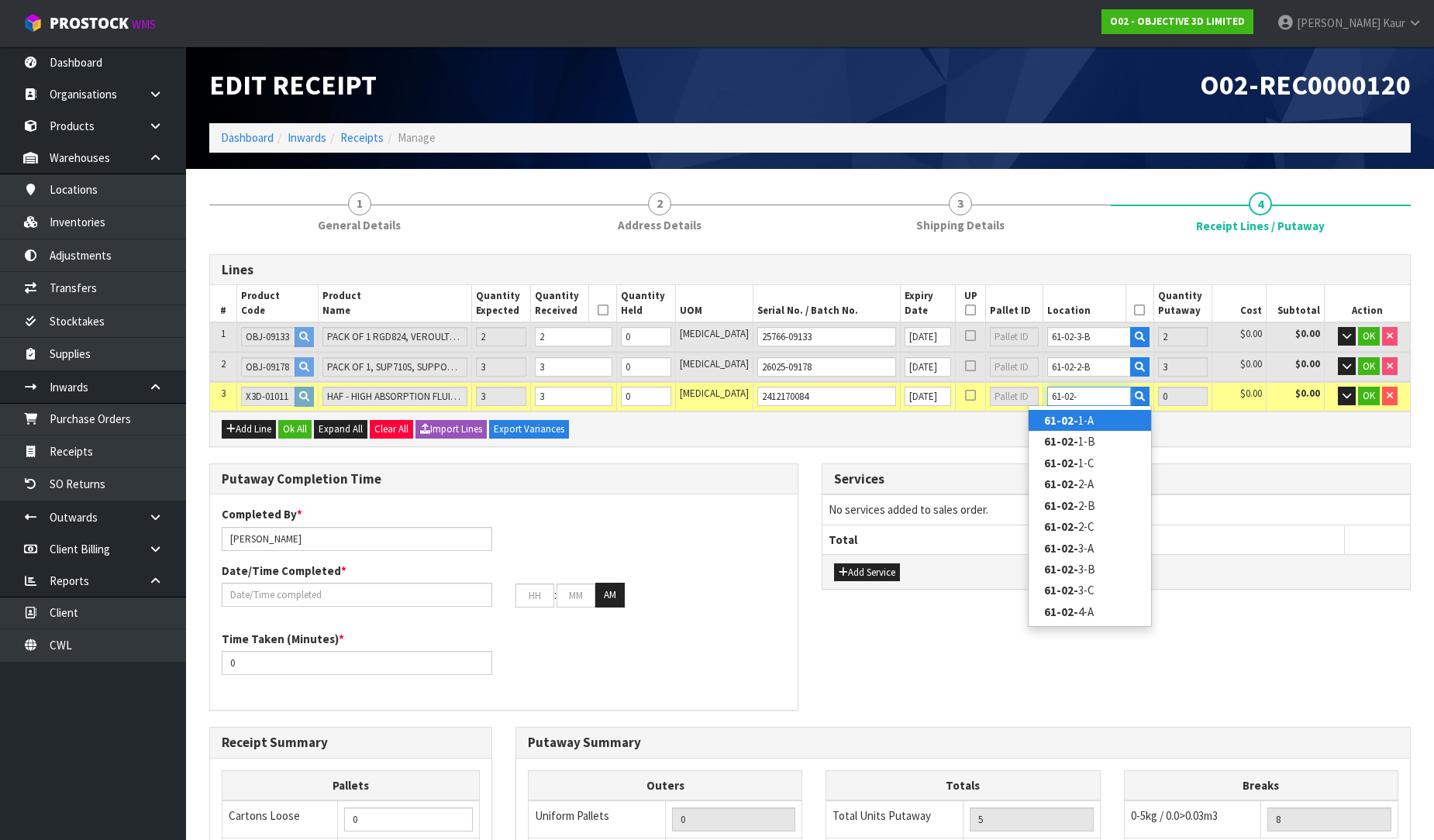
type input "61-02-"
click at [1061, 422] on strong "61-02-" at bounding box center [1061, 420] width 34 height 15
type input "8"
type input "61-02-1-A"
type input "3"
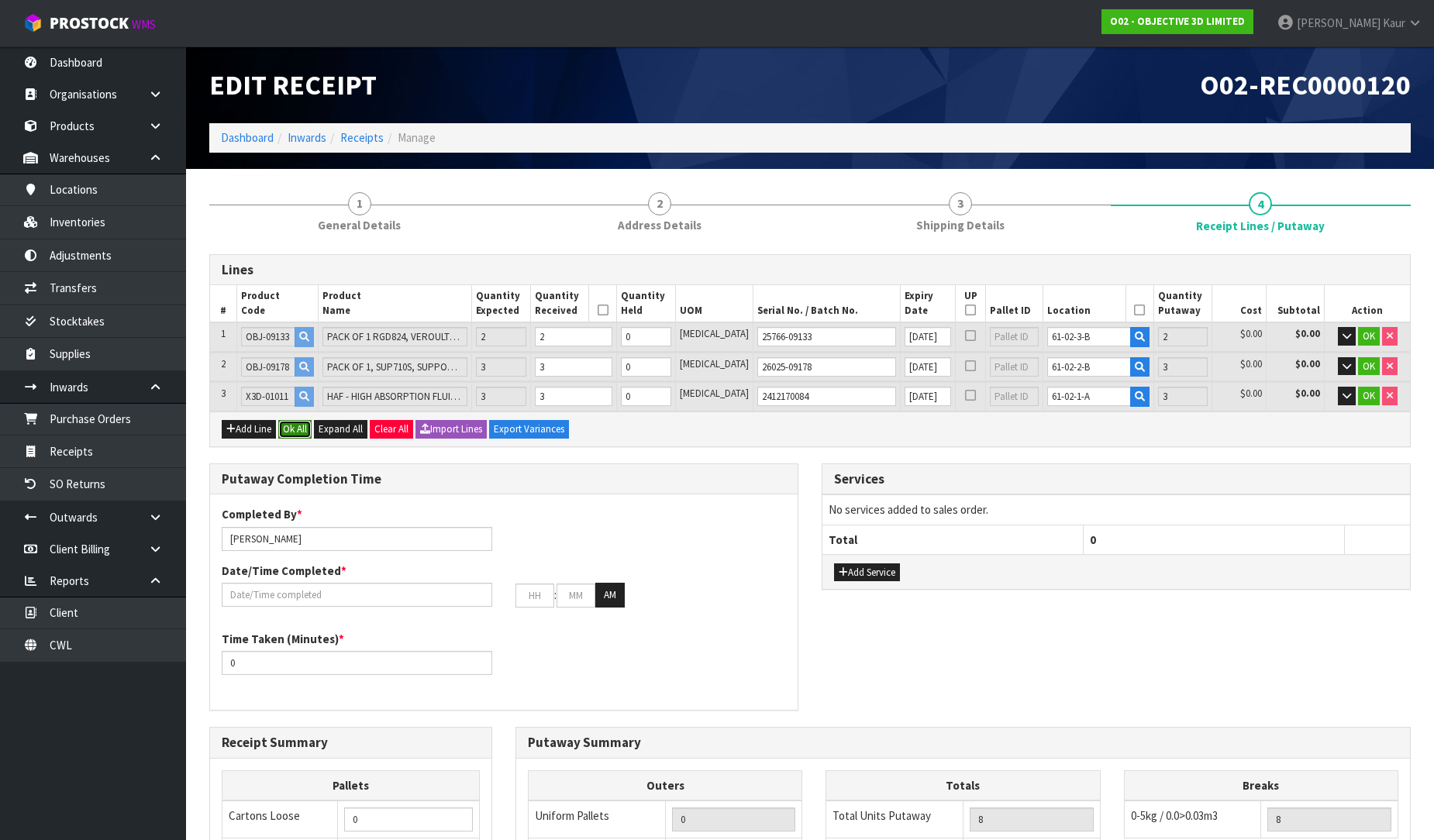
click at [290, 424] on button "Ok All" at bounding box center [295, 429] width 33 height 18
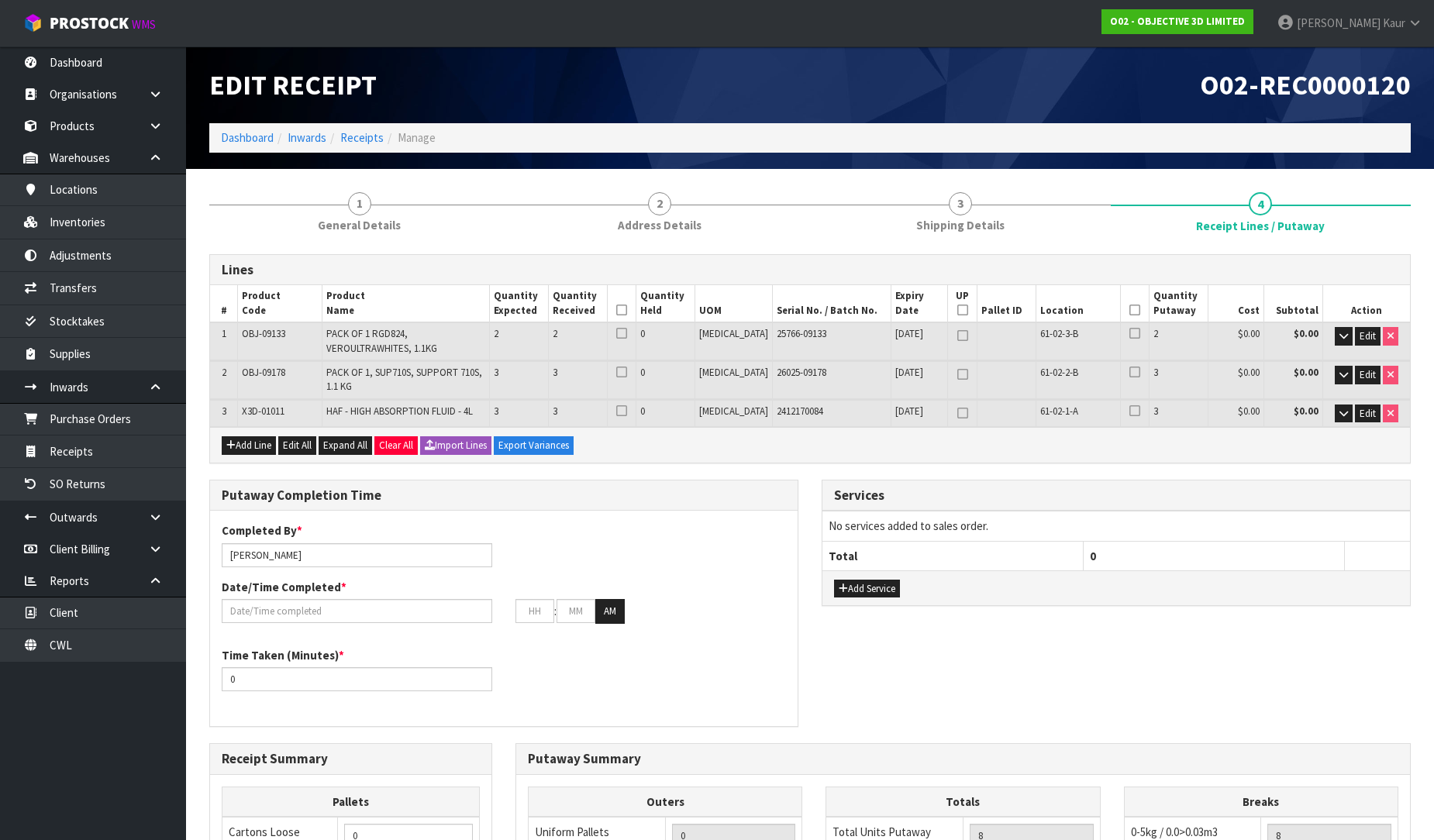
click at [627, 310] on icon at bounding box center [622, 310] width 11 height 1
click at [1129, 311] on icon at bounding box center [1135, 310] width 11 height 1
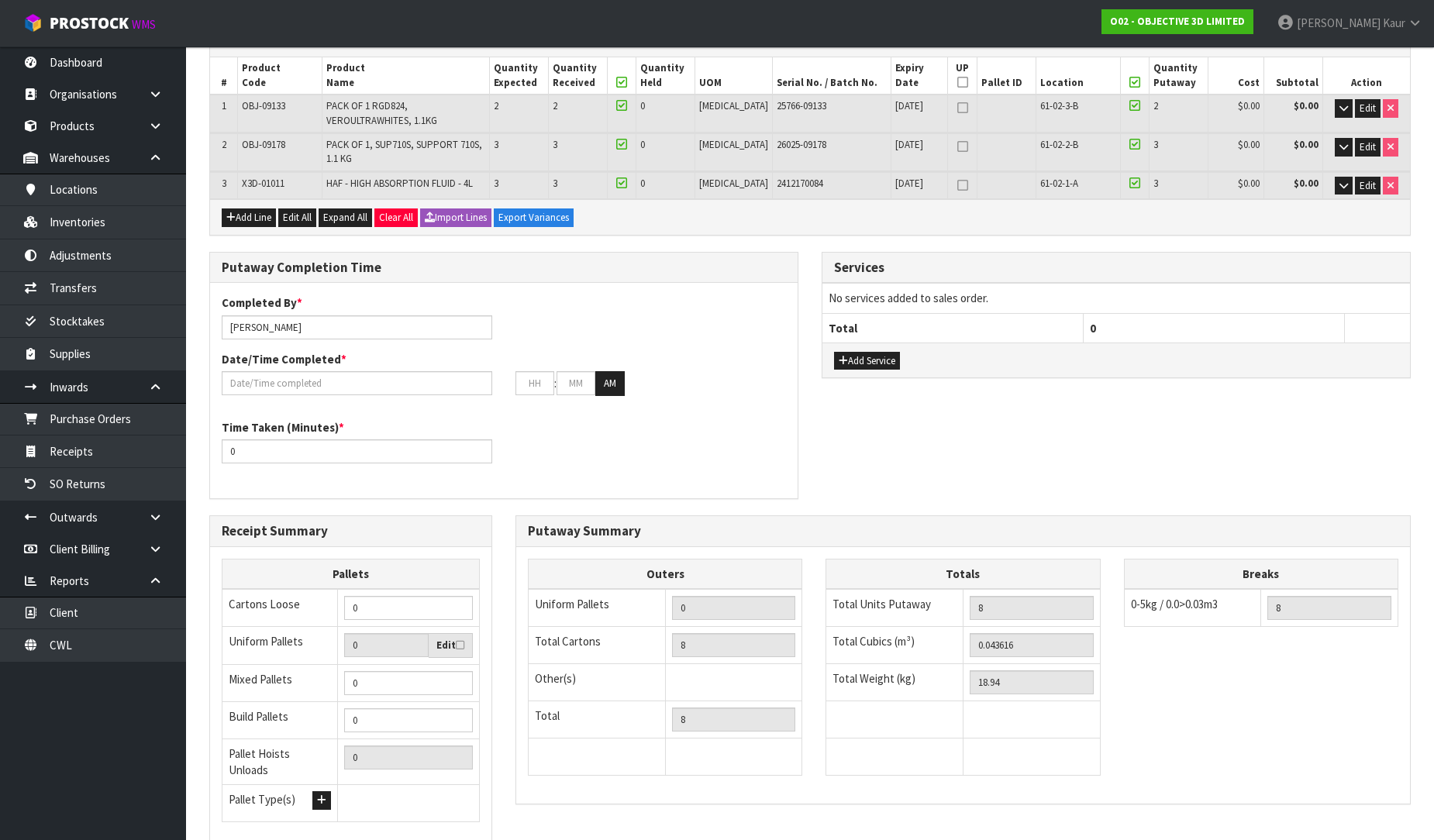
scroll to position [336, 0]
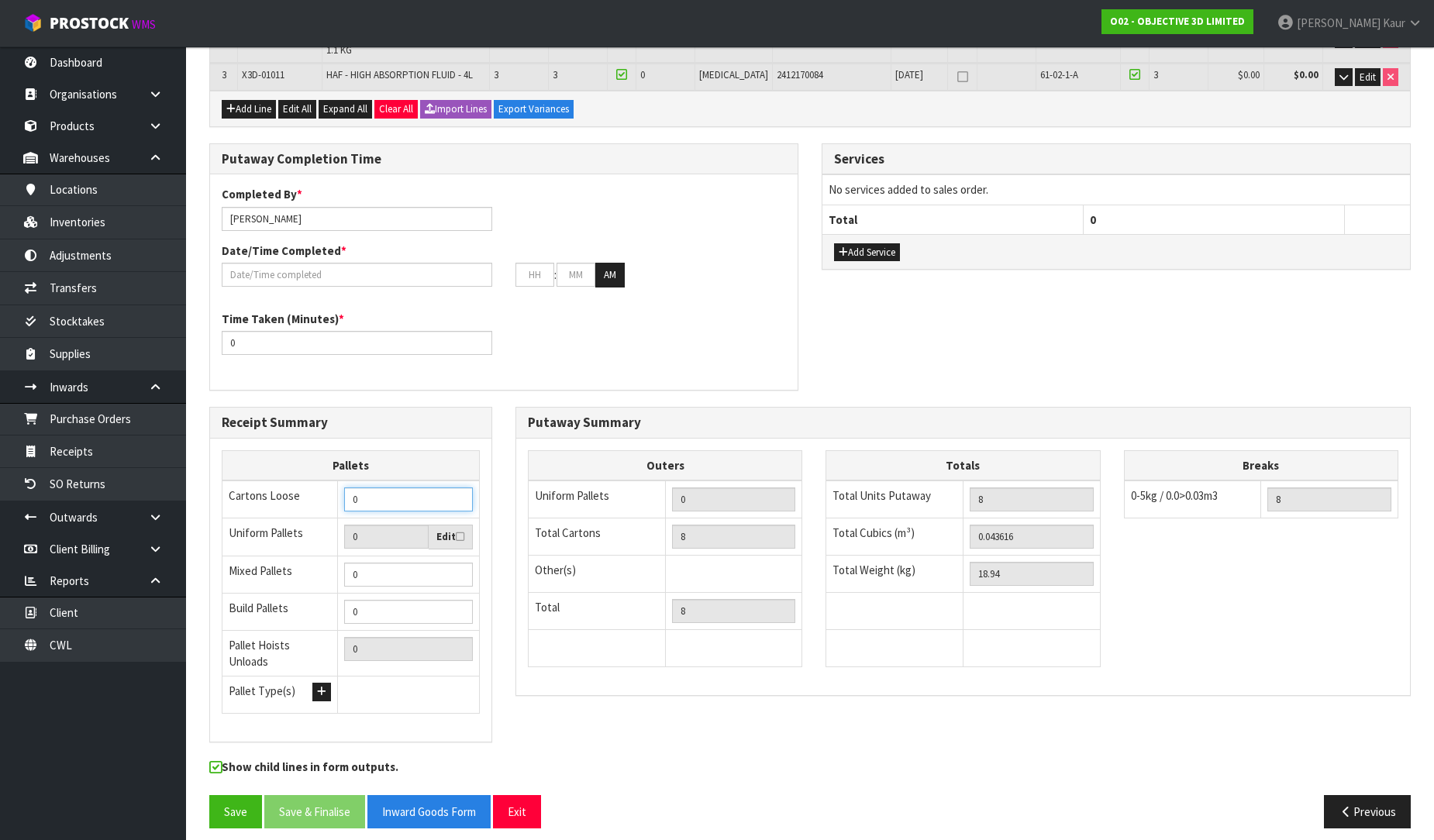
drag, startPoint x: 377, startPoint y: 496, endPoint x: 337, endPoint y: 501, distance: 40.3
click at [338, 501] on td "0" at bounding box center [409, 500] width 142 height 38
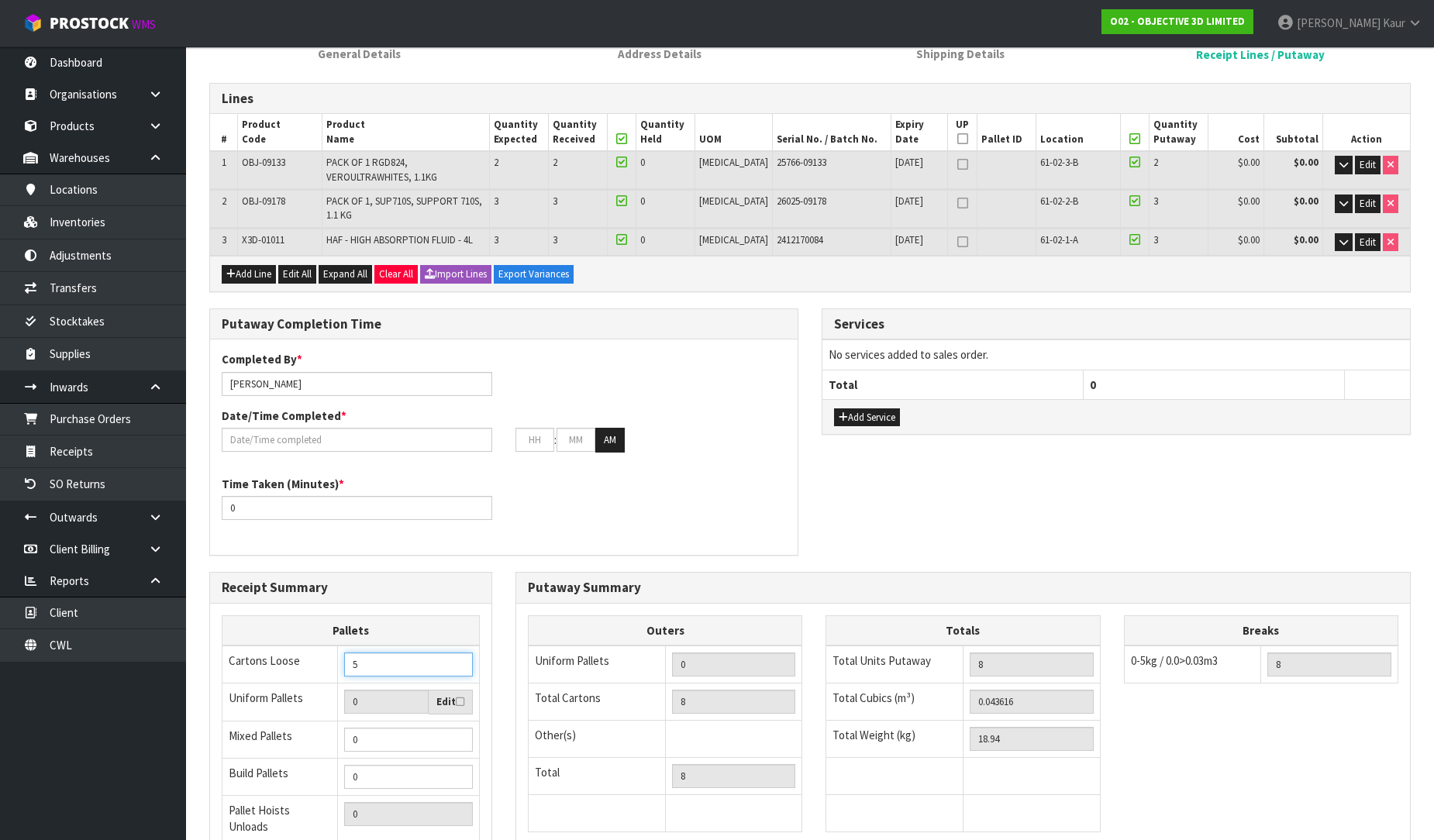
scroll to position [165, 0]
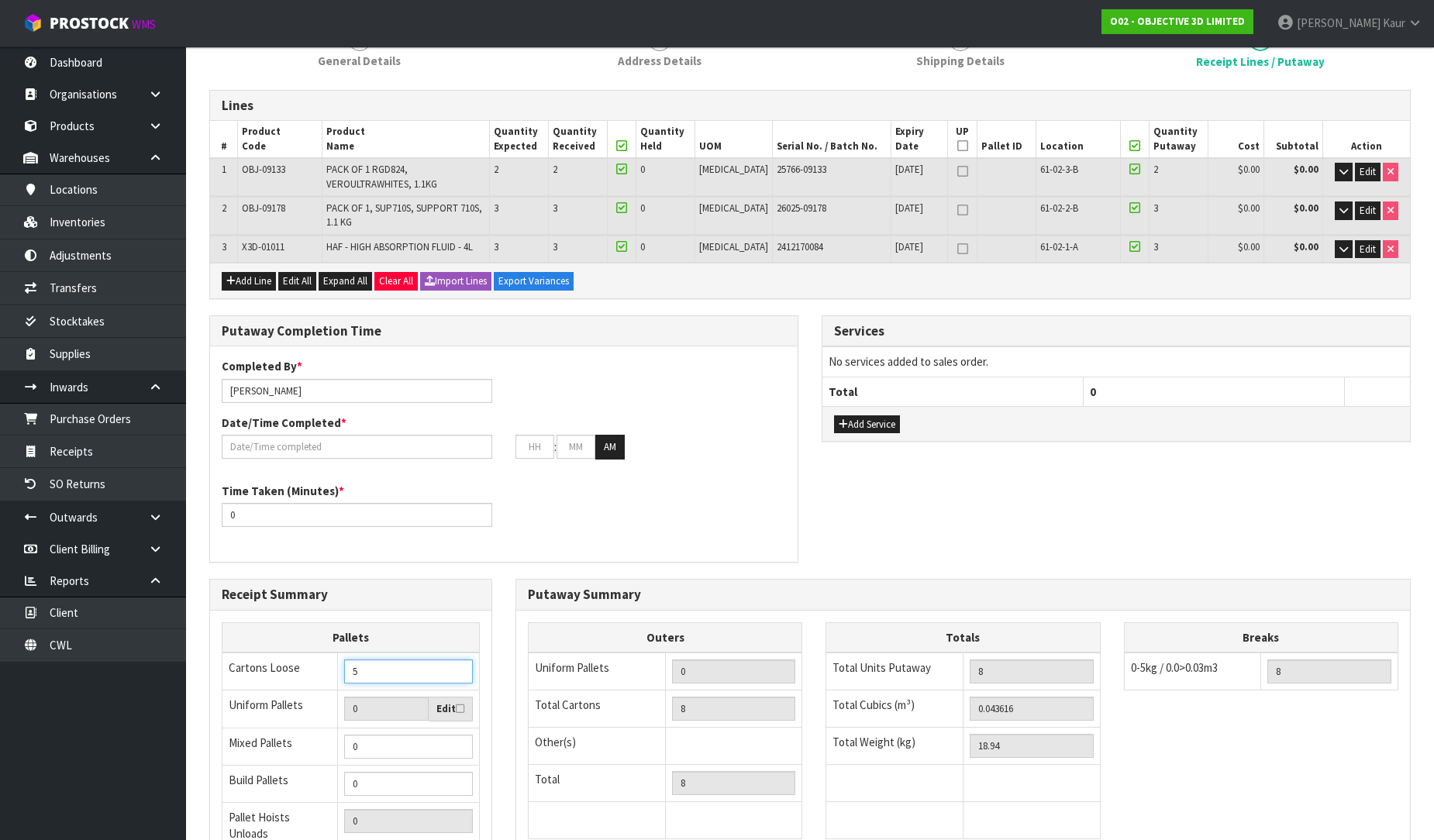
type input "5"
drag, startPoint x: 225, startPoint y: 525, endPoint x: 213, endPoint y: 525, distance: 12.0
click at [213, 525] on div "Time Taken (Minutes) * 0" at bounding box center [504, 511] width 587 height 56
type input "20"
click at [268, 436] on input "text" at bounding box center [357, 447] width 271 height 24
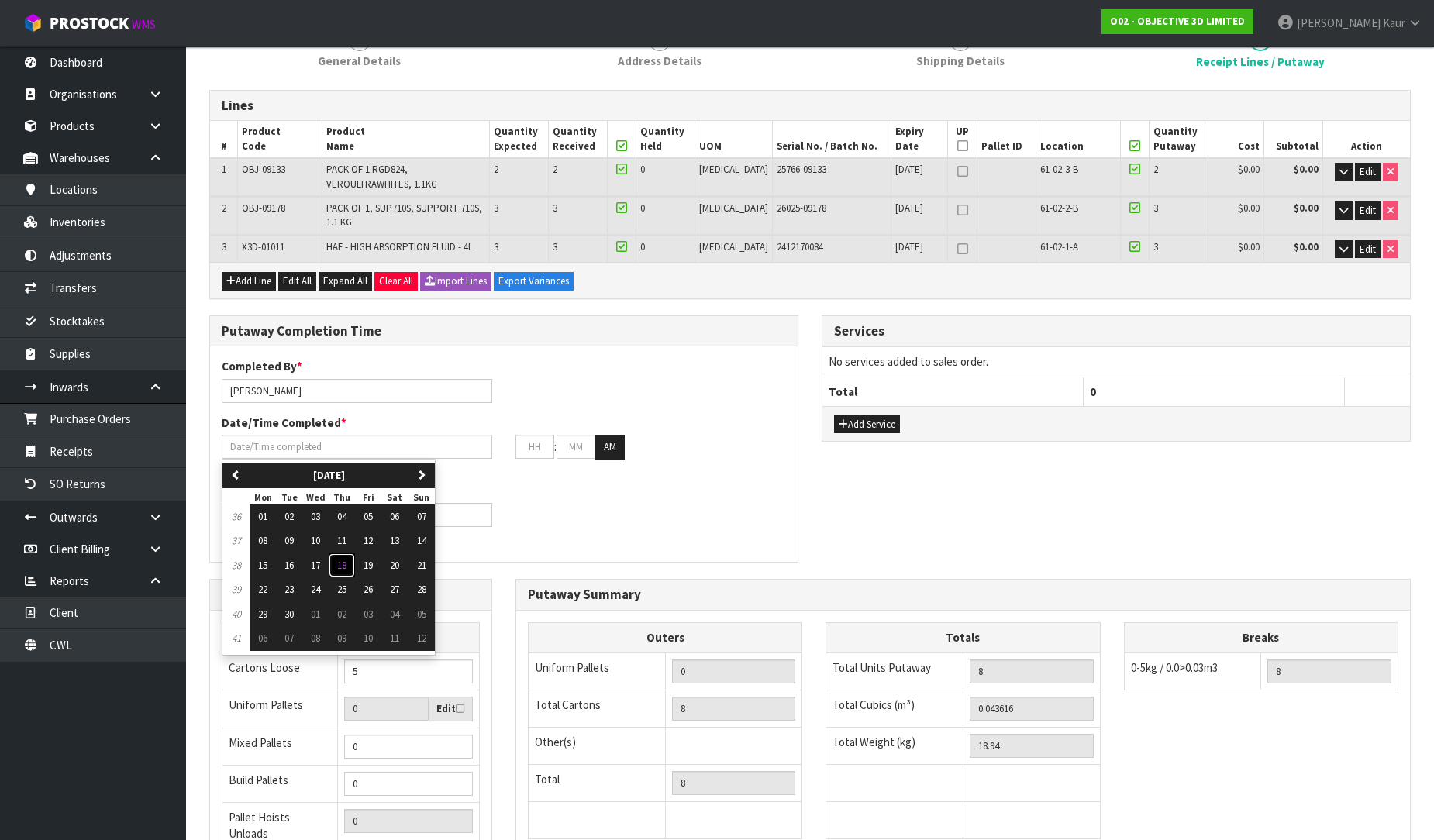
click at [346, 560] on span "18" at bounding box center [342, 565] width 10 height 14
type input "[DATE]"
type input "12"
type input "00"
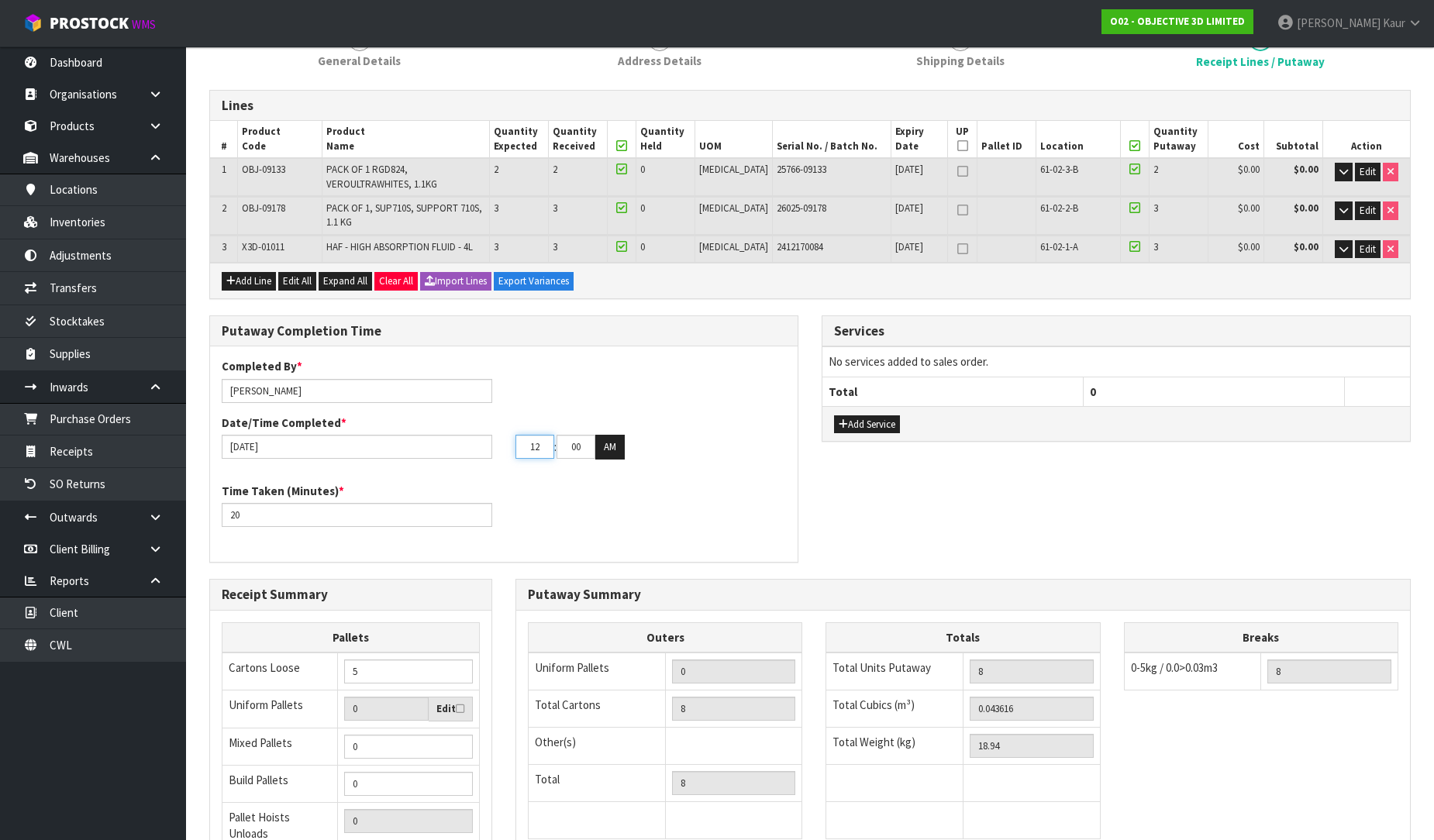
drag, startPoint x: 521, startPoint y: 445, endPoint x: 481, endPoint y: 453, distance: 40.8
click at [481, 453] on div "[DATE] 12 : 00 : 00 AM" at bounding box center [504, 447] width 587 height 25
type input "03"
drag, startPoint x: 585, startPoint y: 445, endPoint x: 524, endPoint y: 460, distance: 62.8
click at [524, 460] on div "Completed By * [PERSON_NAME] Date/Time Completed * [DATE] 03 : 00 : 00 AM" at bounding box center [504, 414] width 587 height 112
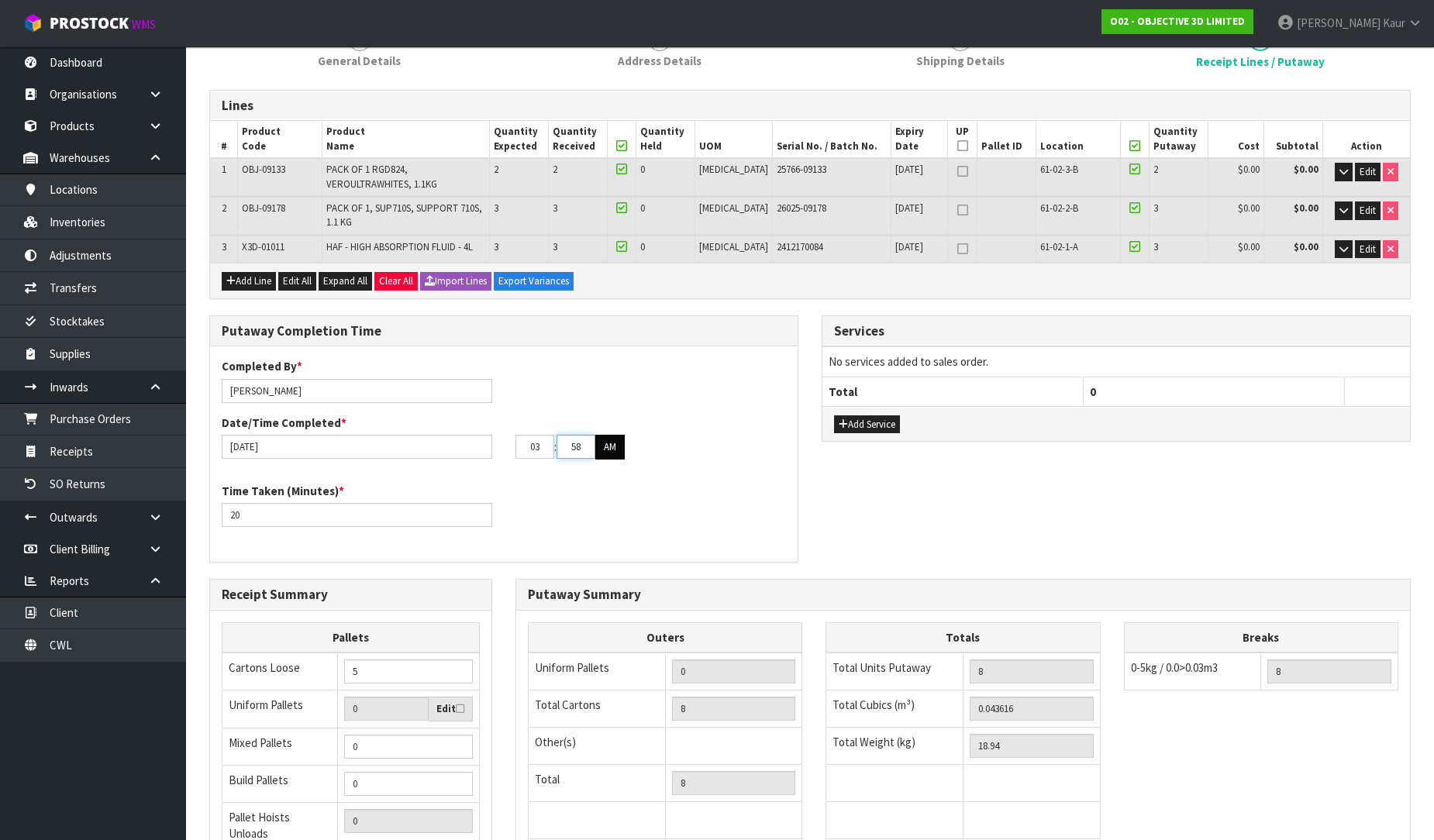
type input "58"
click at [607, 445] on button "AM" at bounding box center [610, 447] width 29 height 25
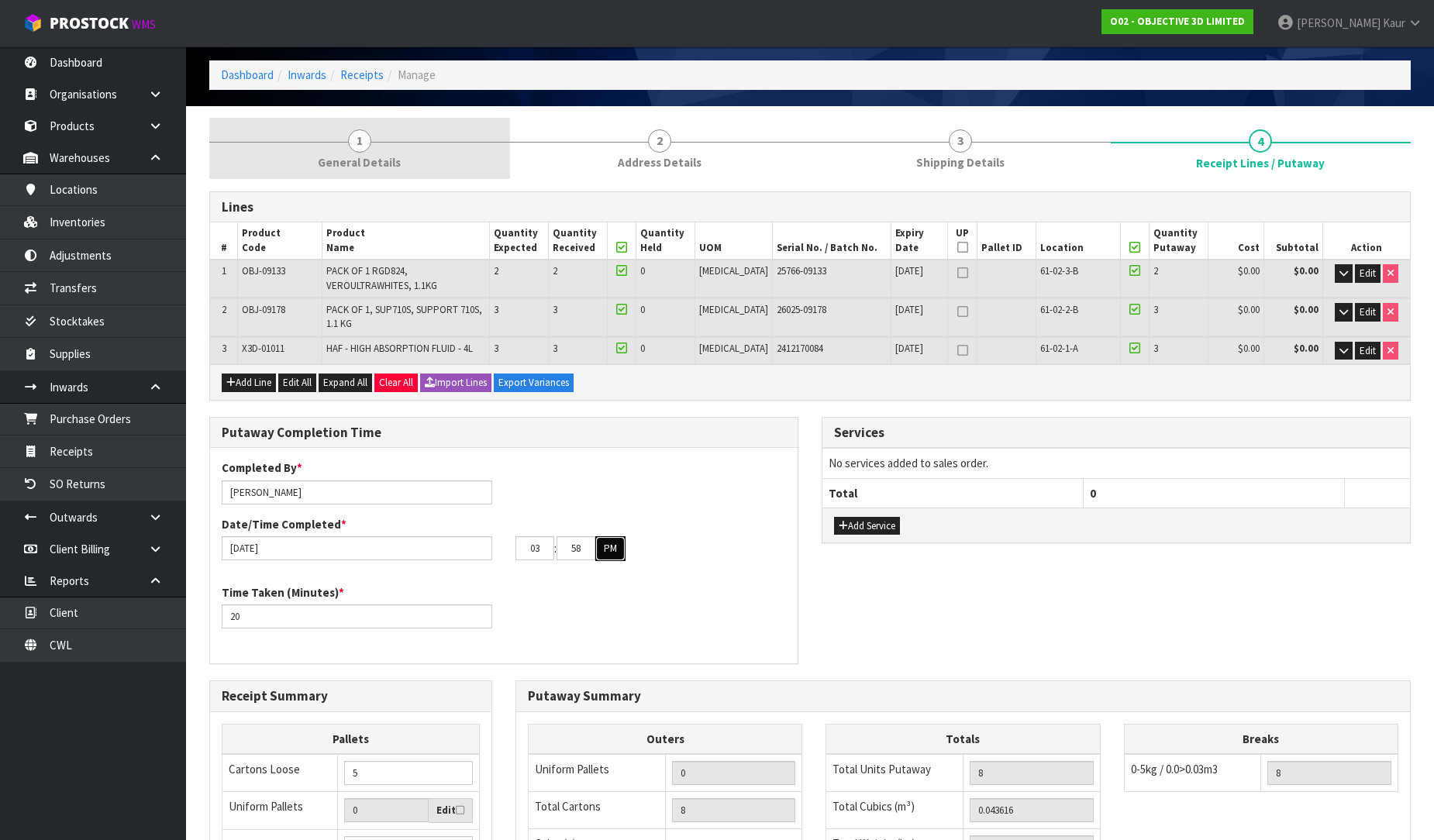
scroll to position [0, 0]
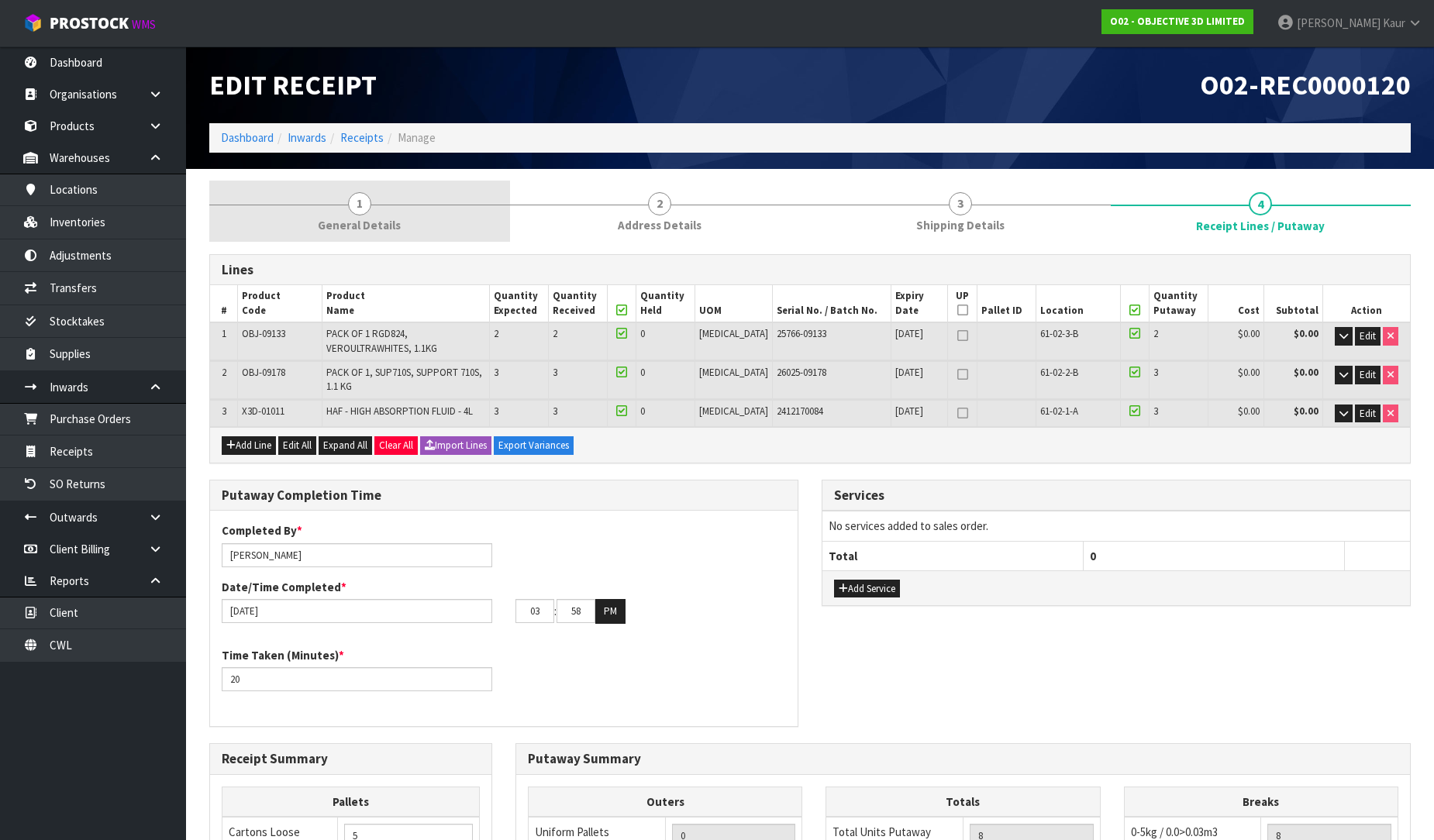
click at [360, 184] on link "1 General Details" at bounding box center [360, 211] width 301 height 61
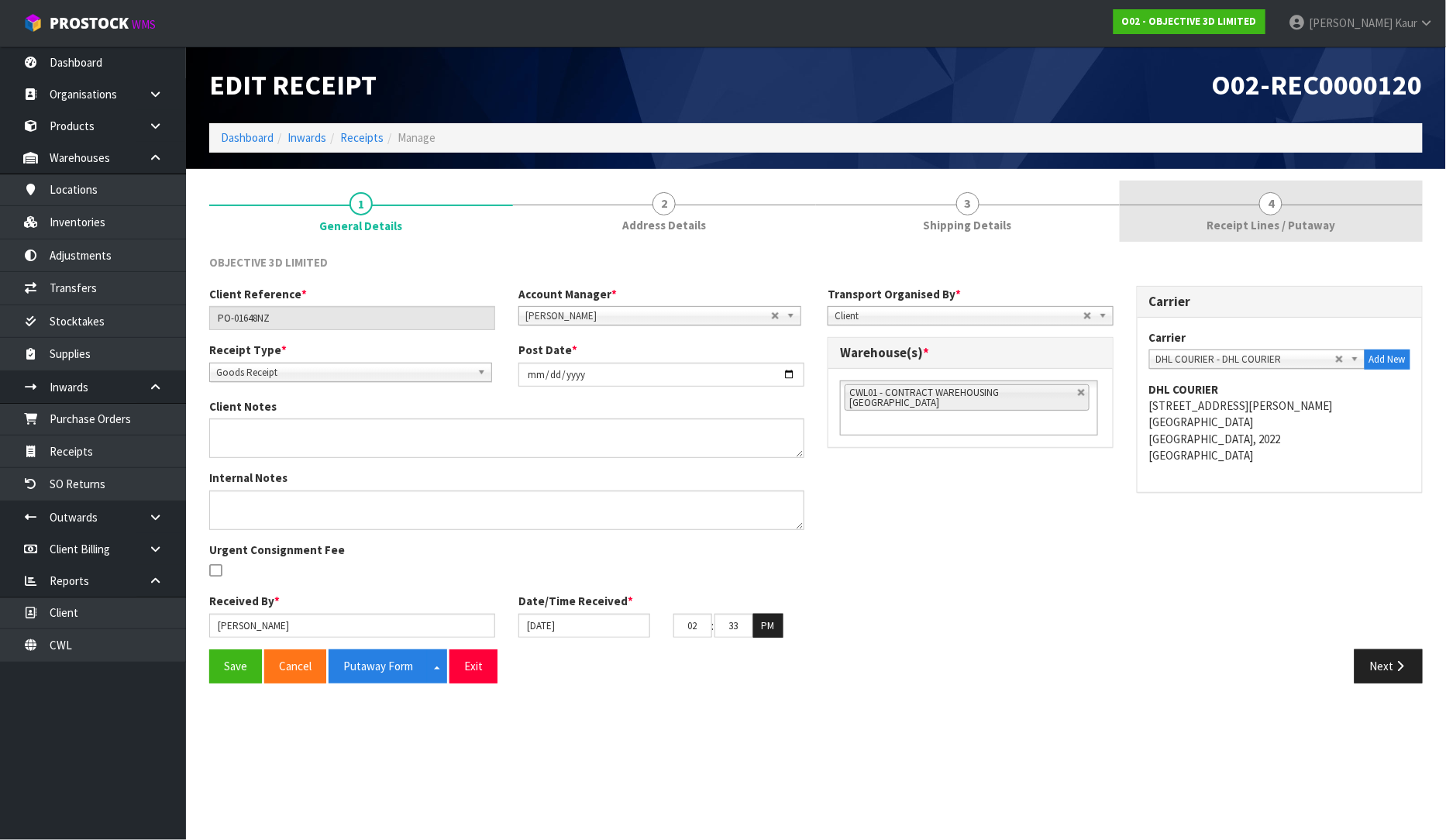
click at [1261, 222] on span "Receipt Lines / Putaway" at bounding box center [1271, 225] width 129 height 16
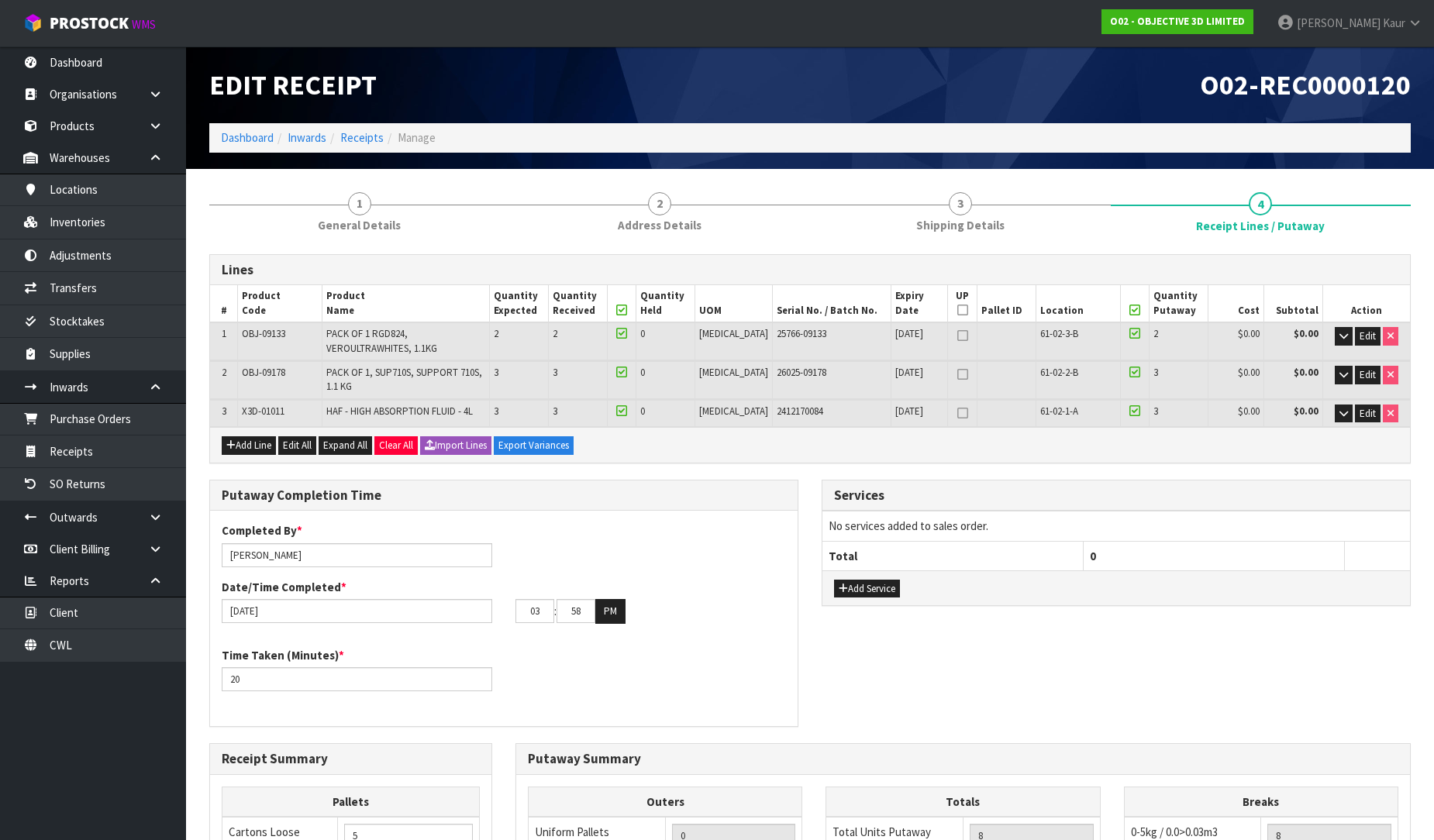
scroll to position [336, 0]
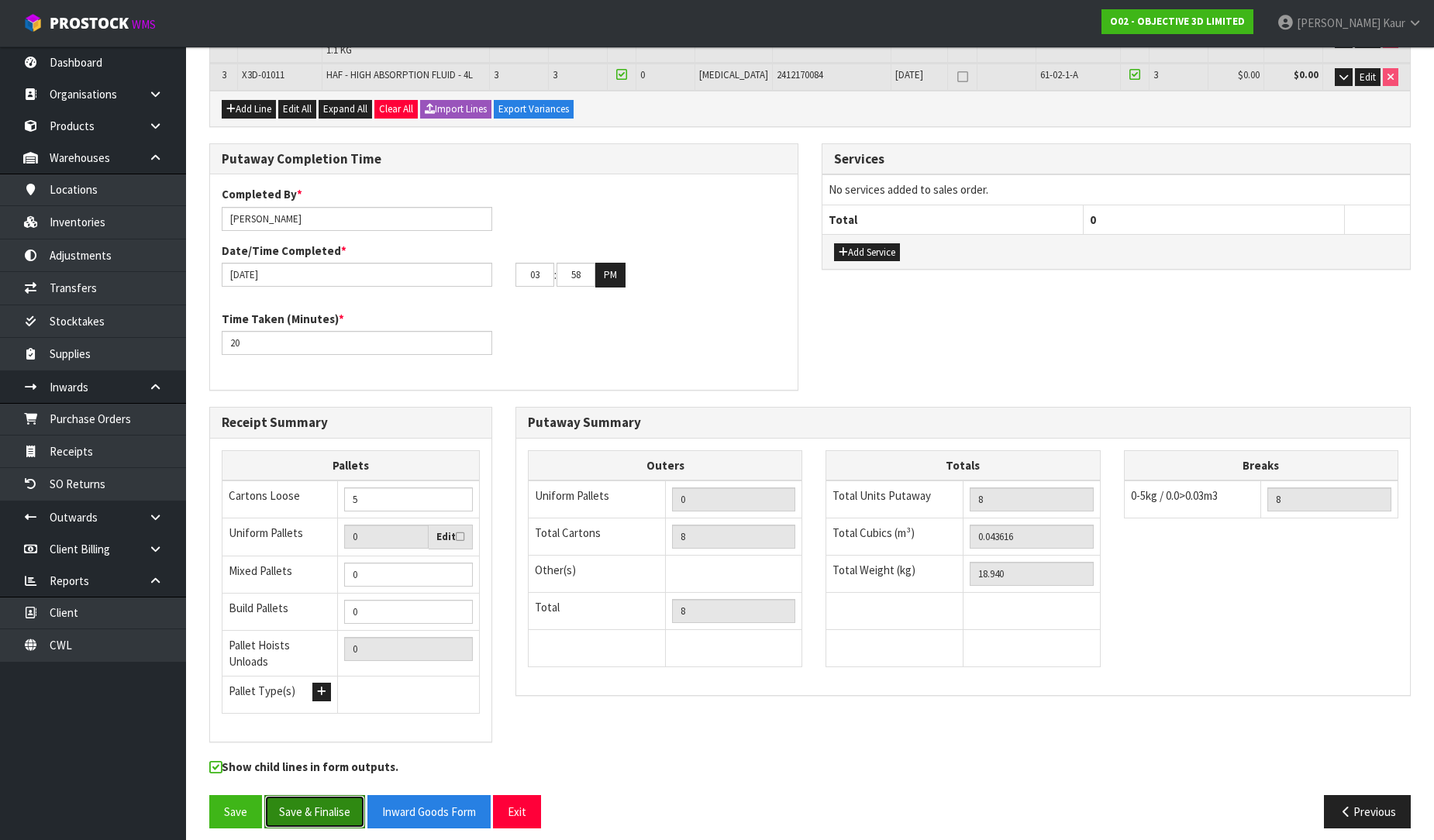
drag, startPoint x: 307, startPoint y: 795, endPoint x: 318, endPoint y: 791, distance: 11.7
click at [307, 795] on button "Save & Finalise" at bounding box center [314, 812] width 101 height 33
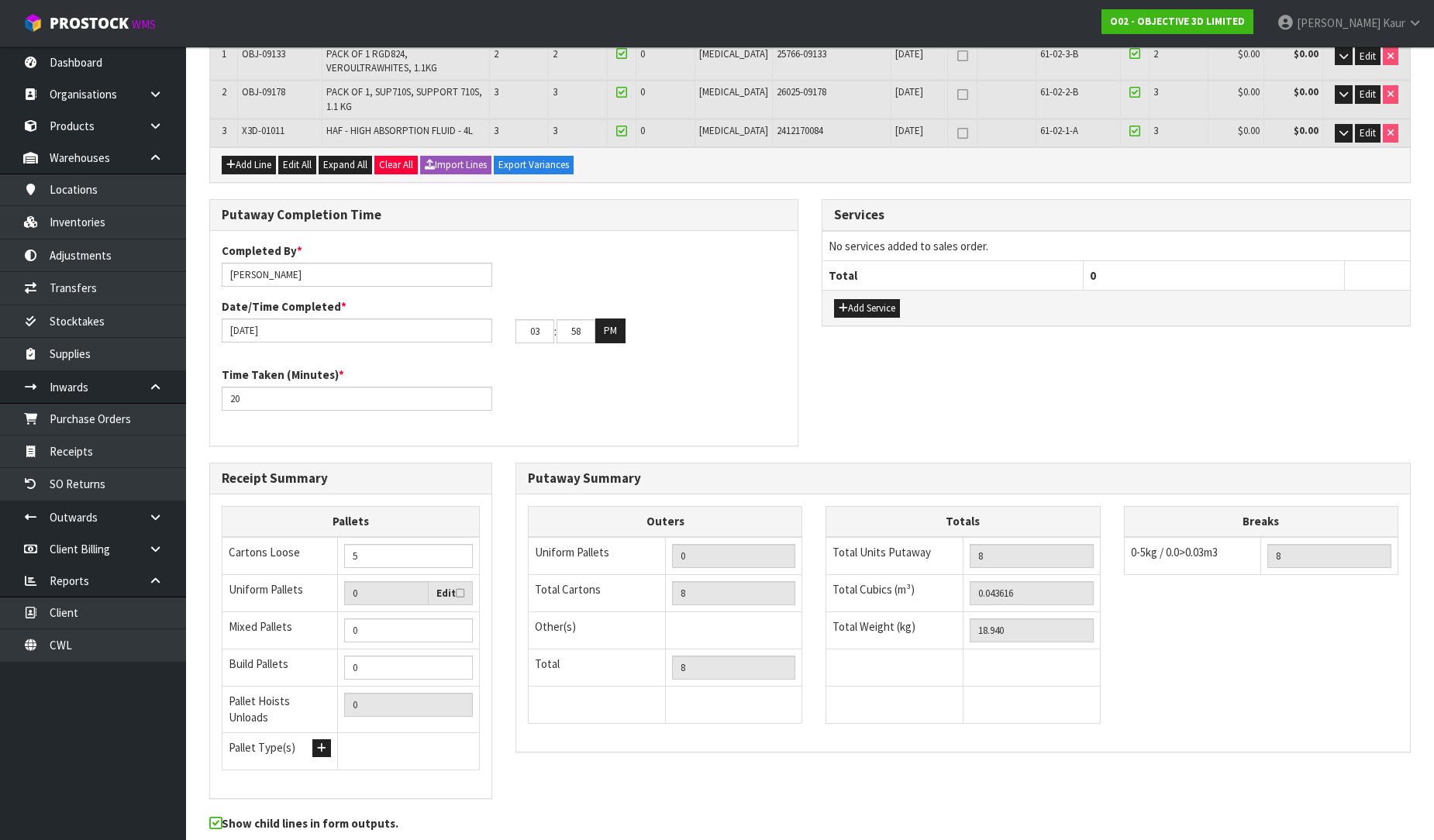
scroll to position [0, 0]
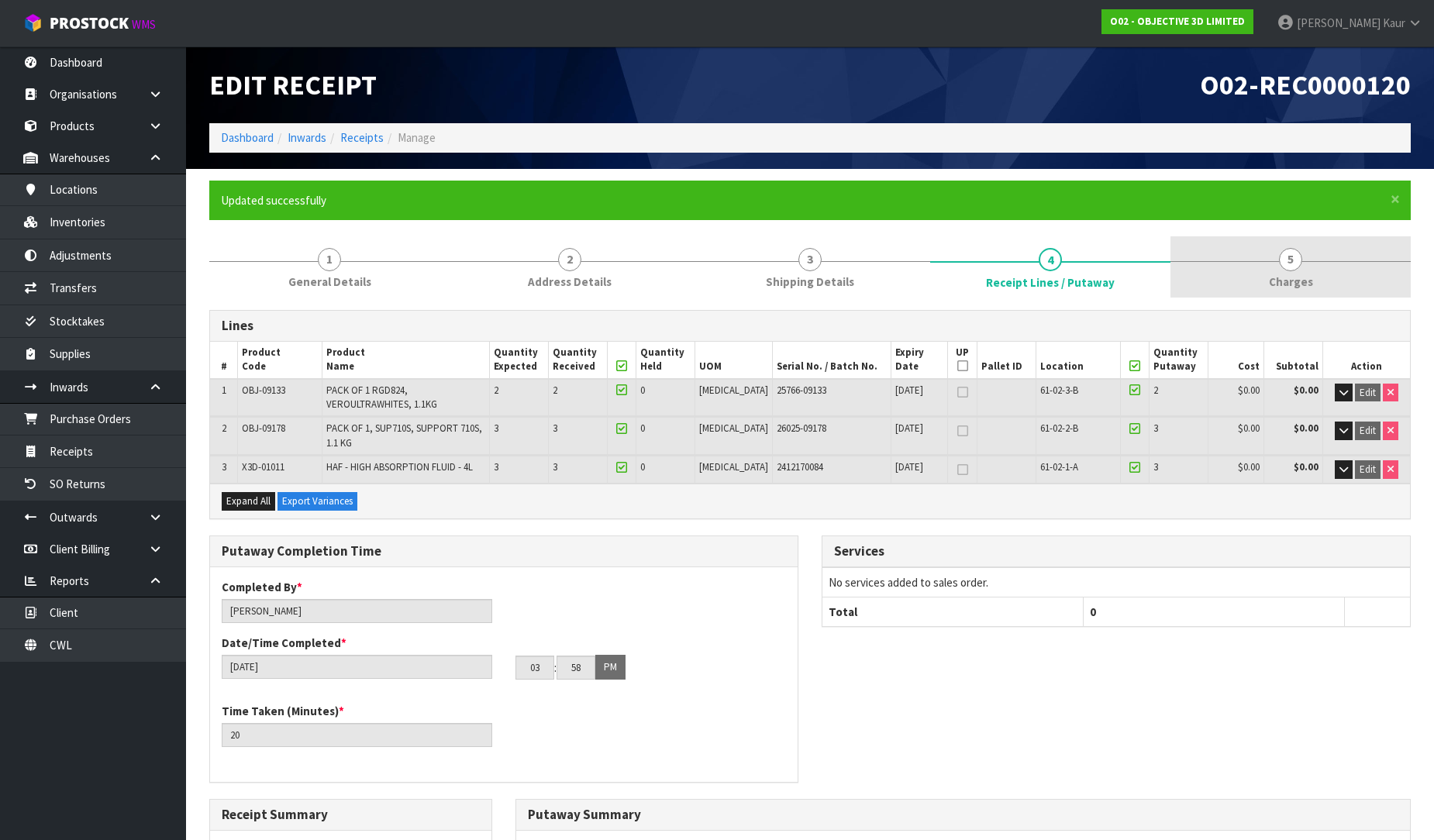
click at [1289, 278] on span "Charges" at bounding box center [1292, 282] width 45 height 16
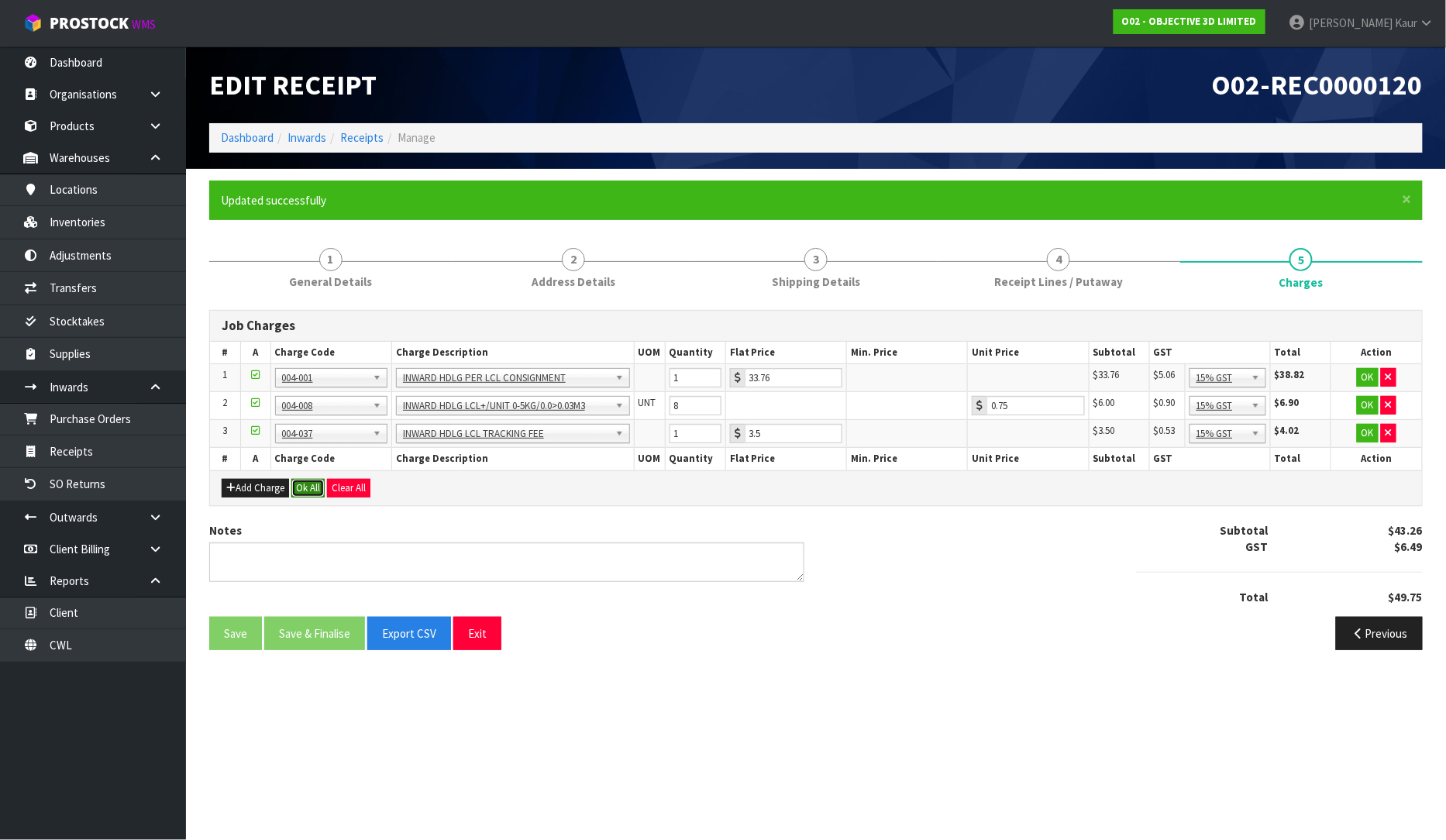
click at [313, 493] on button "Ok All" at bounding box center [308, 488] width 33 height 18
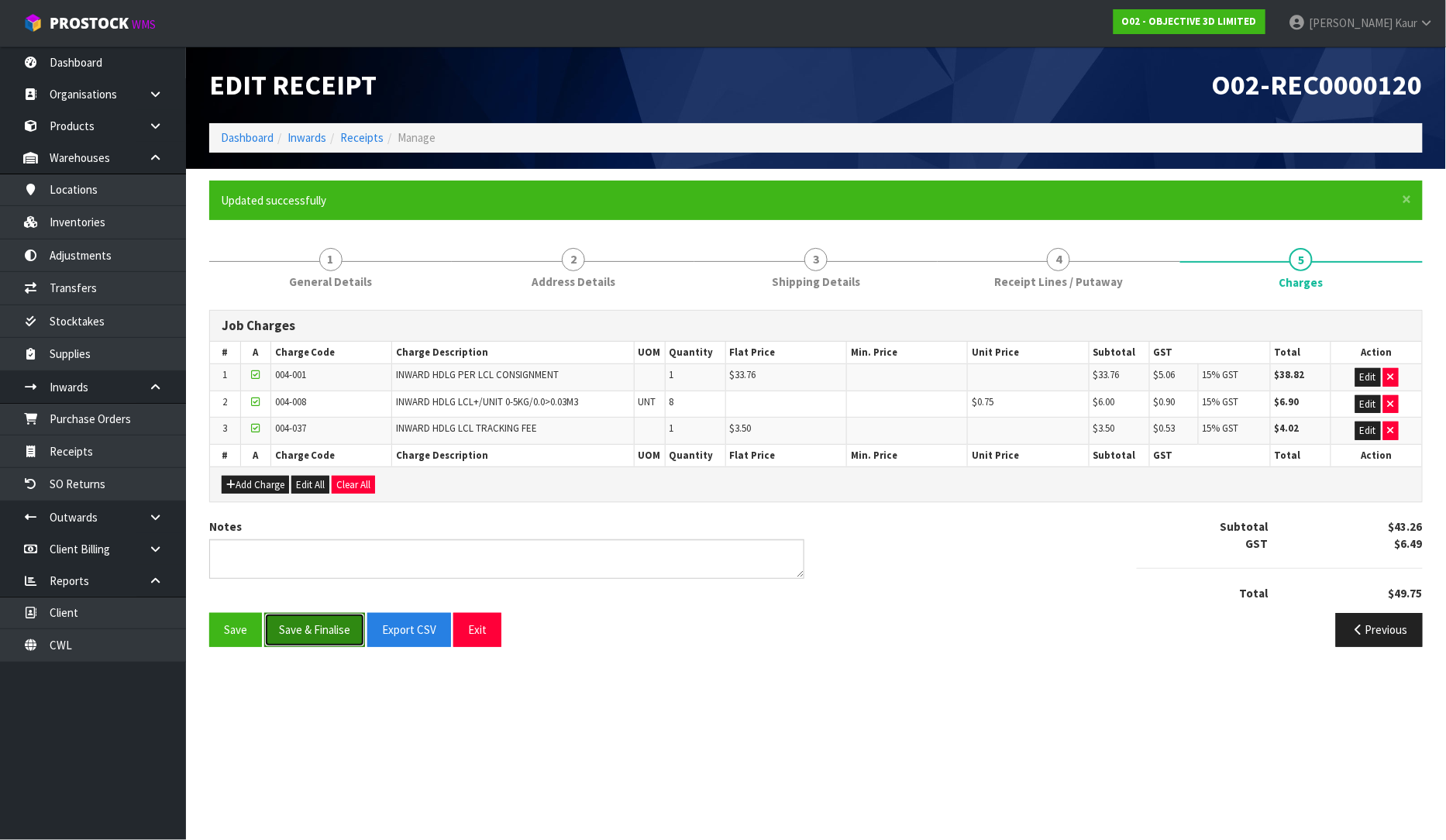
click at [322, 632] on button "Save & Finalise" at bounding box center [314, 630] width 101 height 33
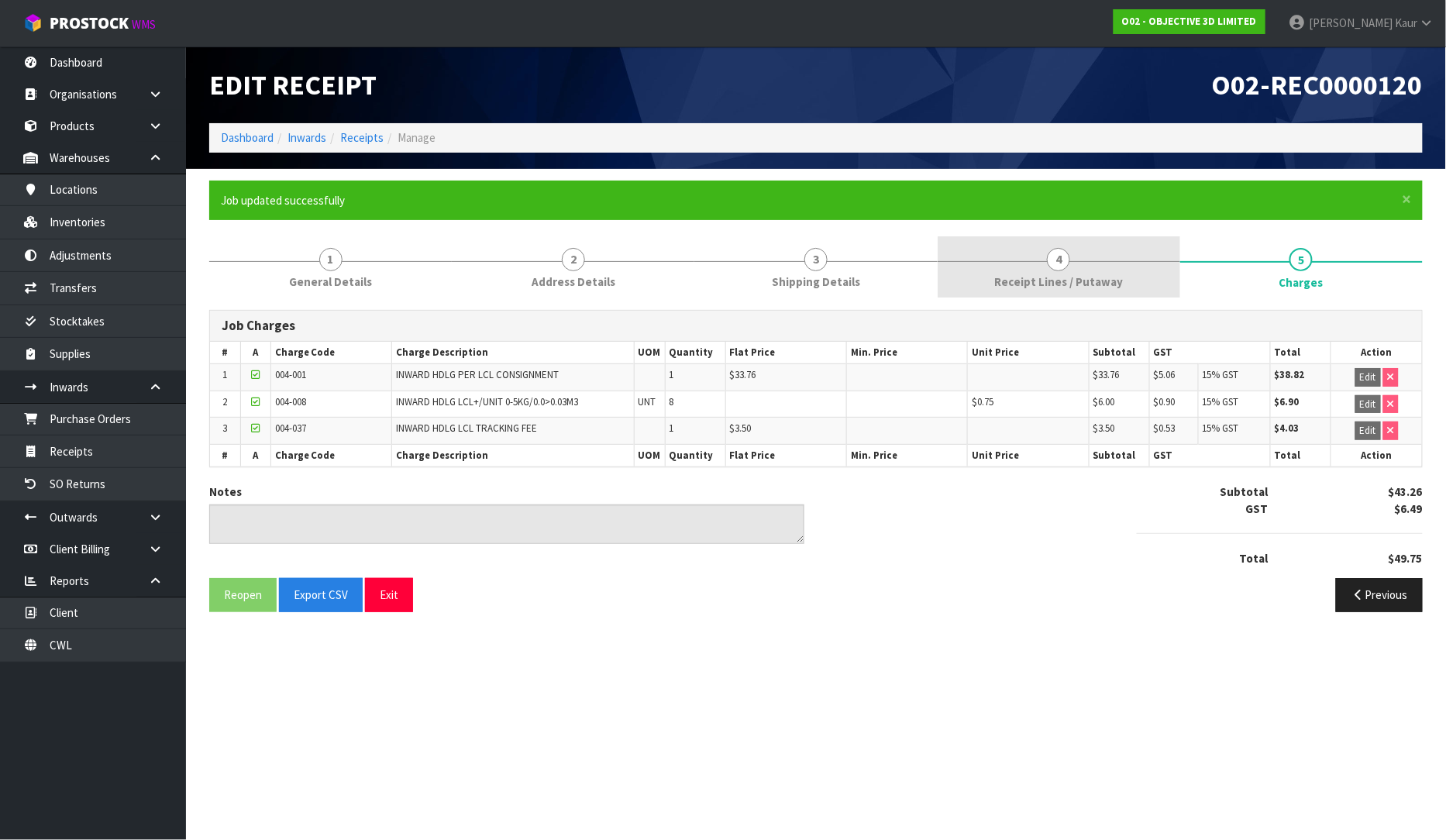
click at [988, 284] on link "4 Receipt Lines / Putaway" at bounding box center [1059, 266] width 243 height 61
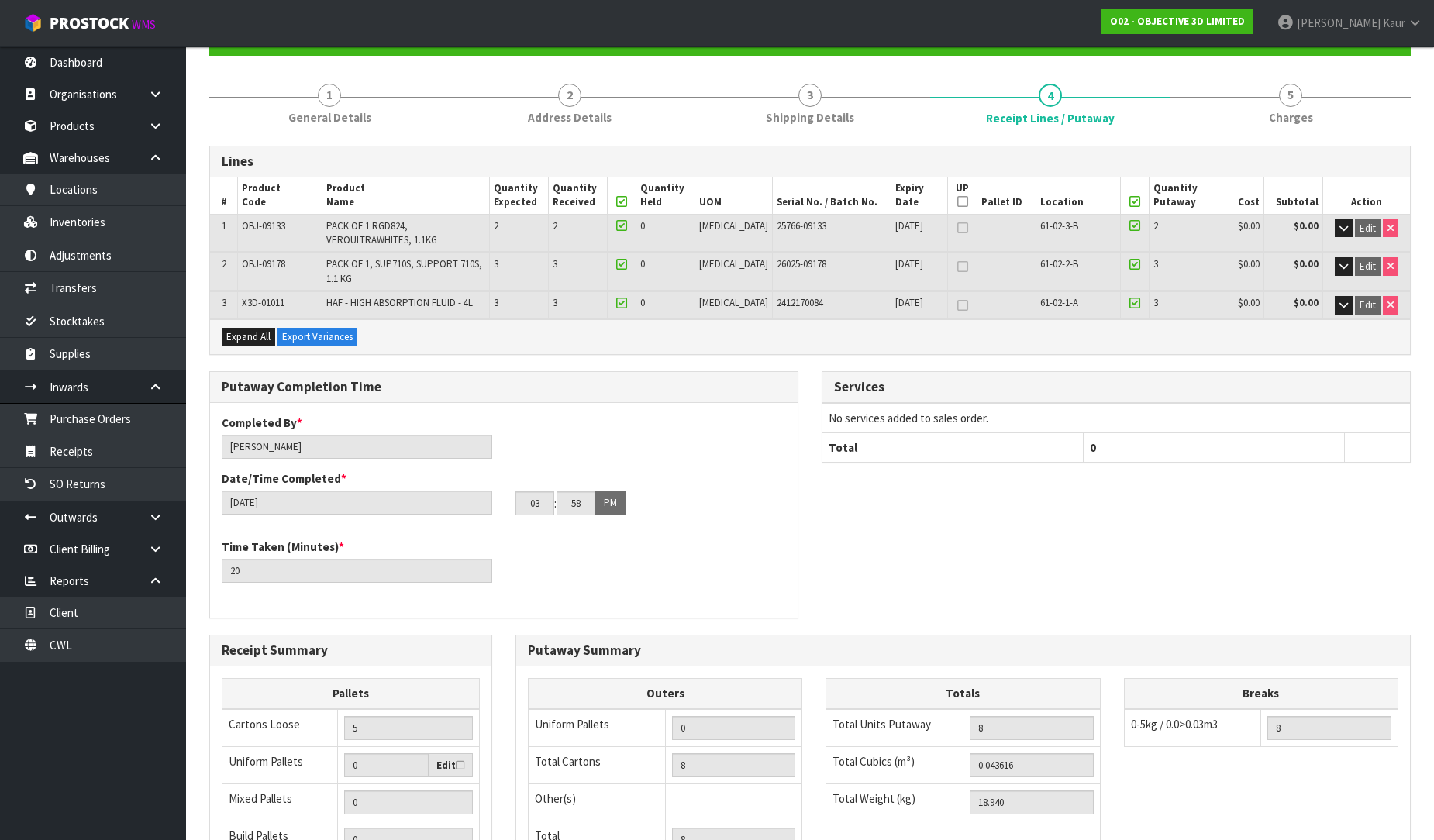
scroll to position [392, 0]
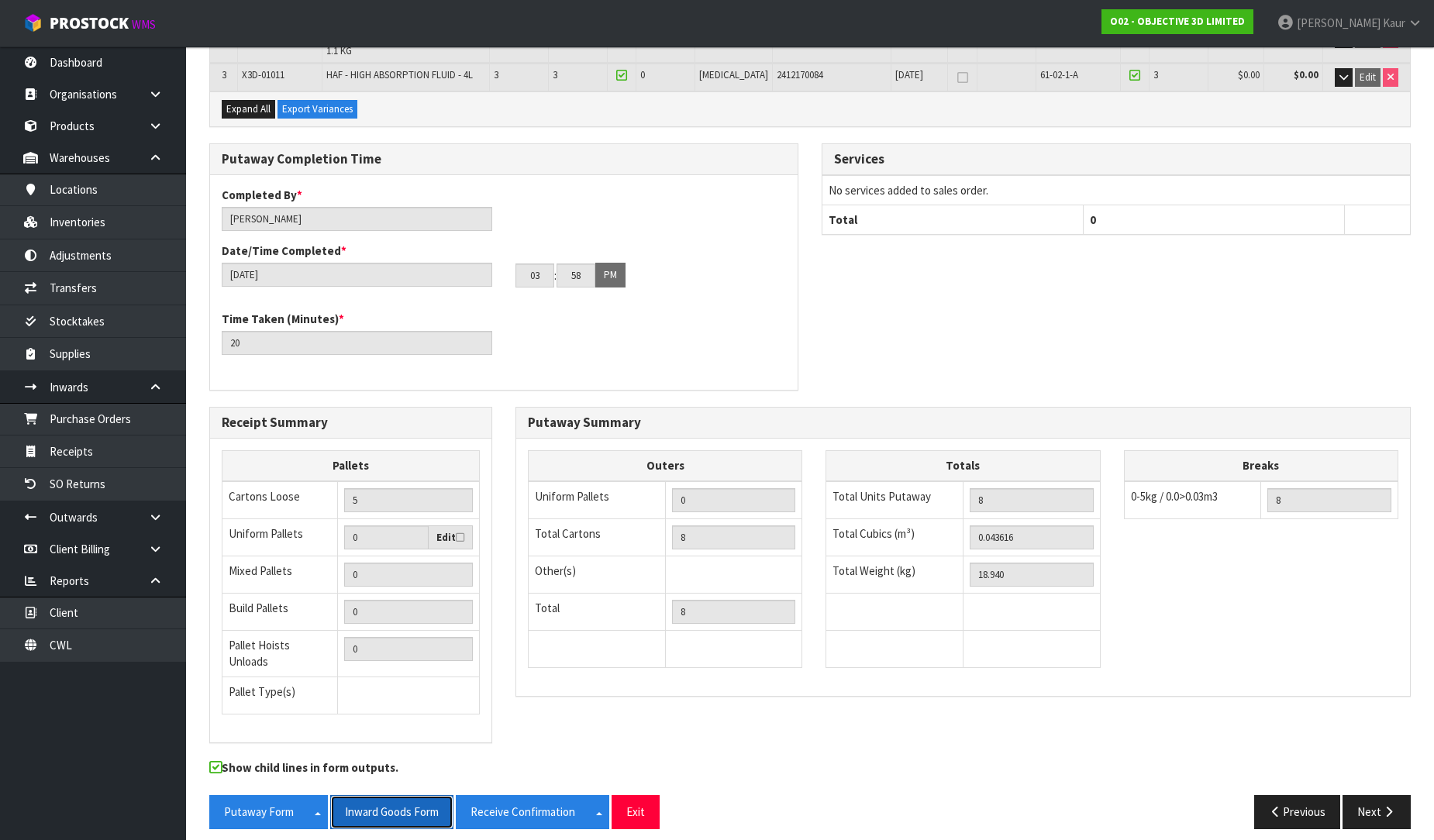
click at [401, 804] on button "Inward Goods Form" at bounding box center [392, 812] width 123 height 33
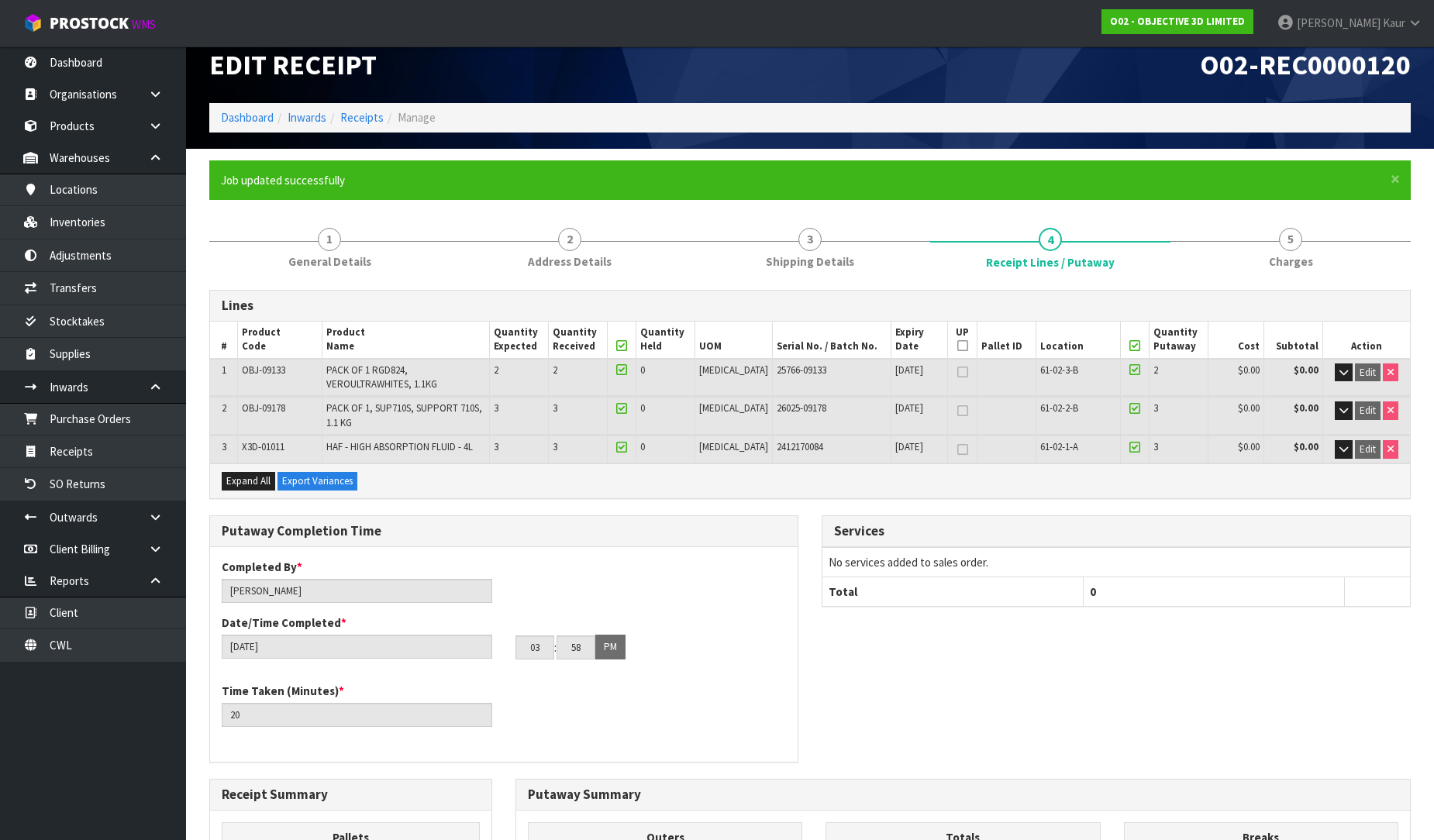
scroll to position [0, 0]
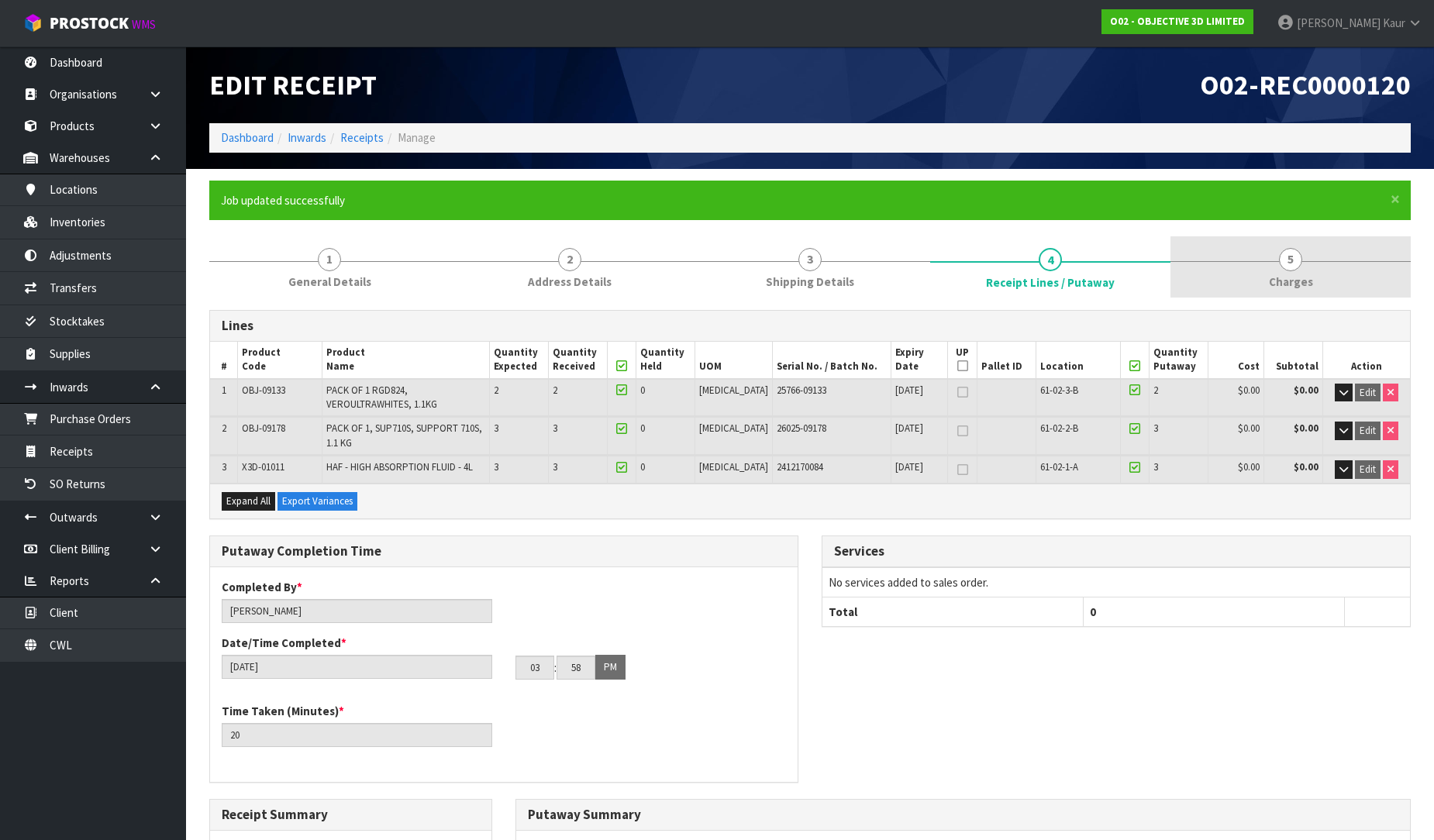
click at [1296, 238] on link "5 [GEOGRAPHIC_DATA]" at bounding box center [1291, 266] width 240 height 61
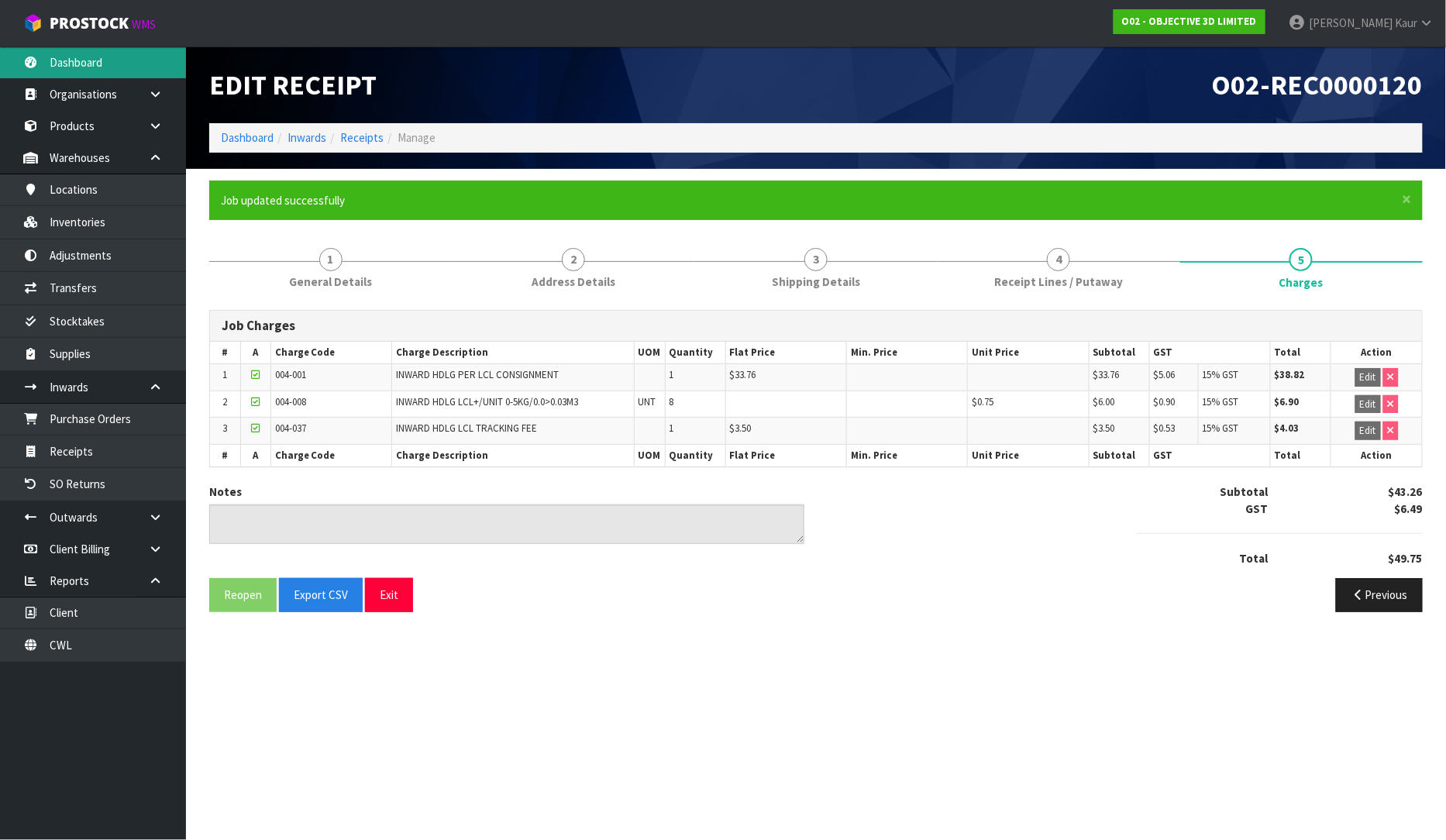
click at [121, 56] on link "Dashboard" at bounding box center [93, 62] width 186 height 32
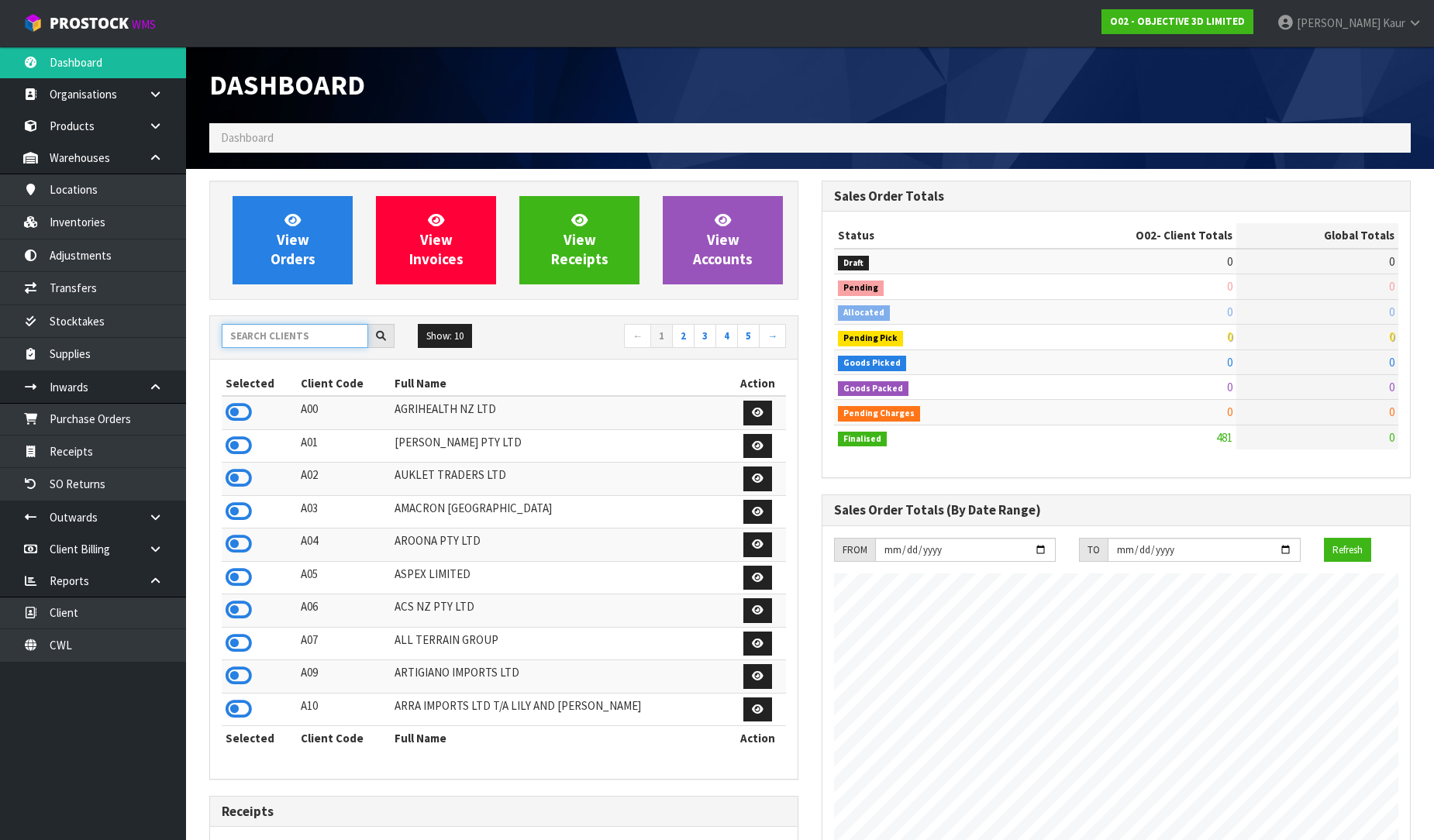
scroll to position [1024, 613]
click at [257, 339] on input "text" at bounding box center [295, 336] width 146 height 24
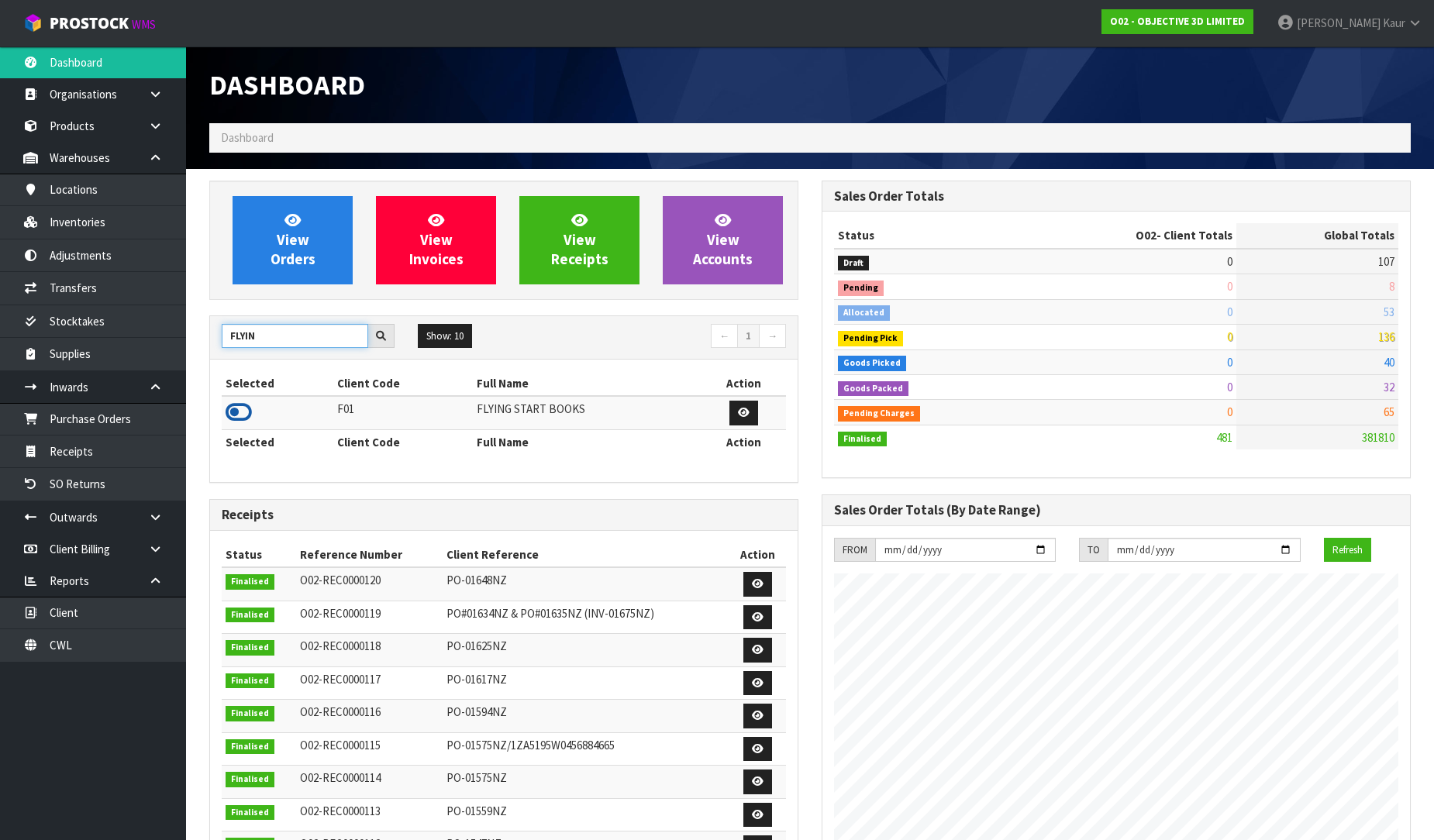
type input "FLYIN"
click at [234, 417] on icon at bounding box center [238, 412] width 26 height 23
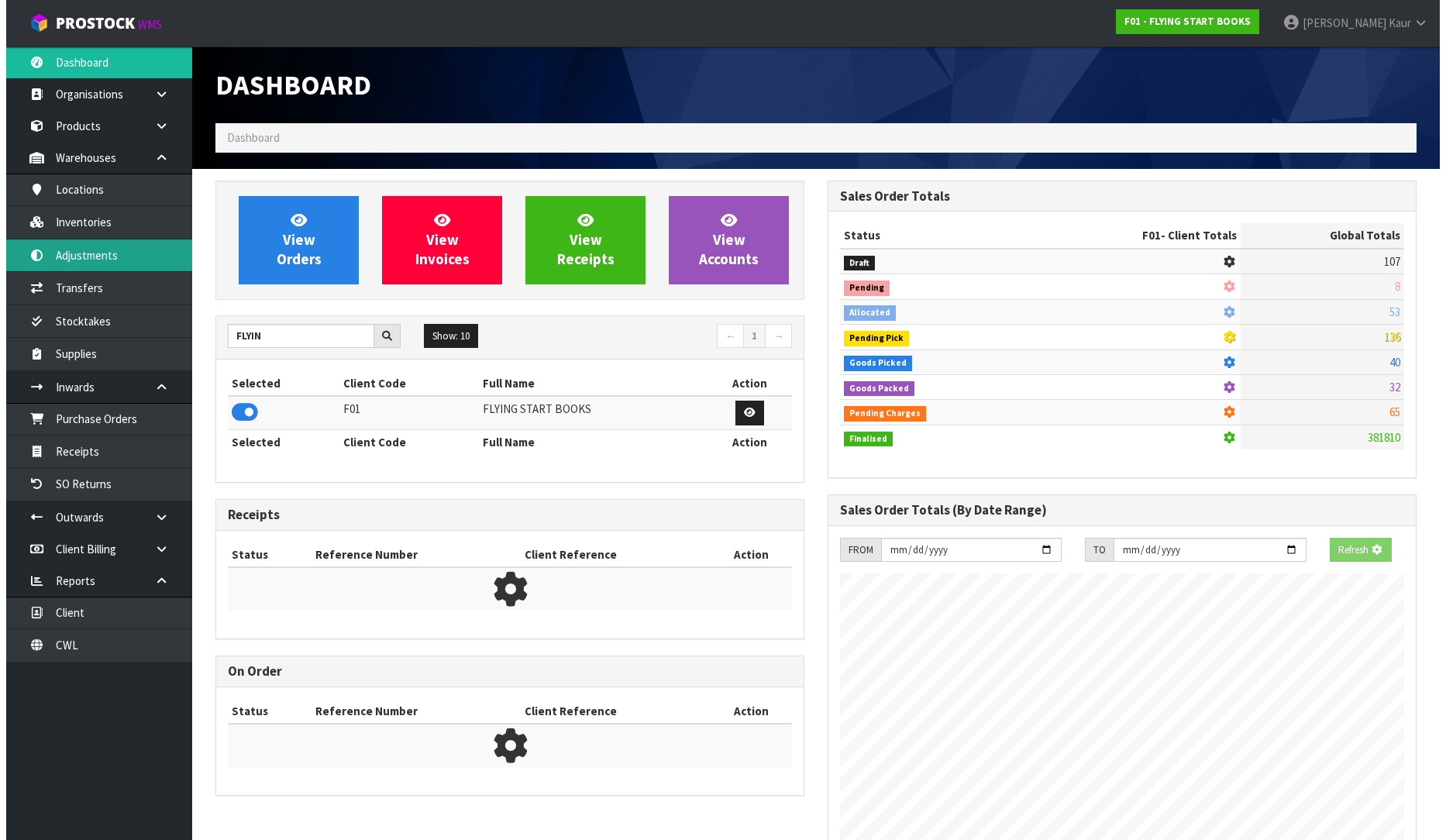
scroll to position [773950, 774232]
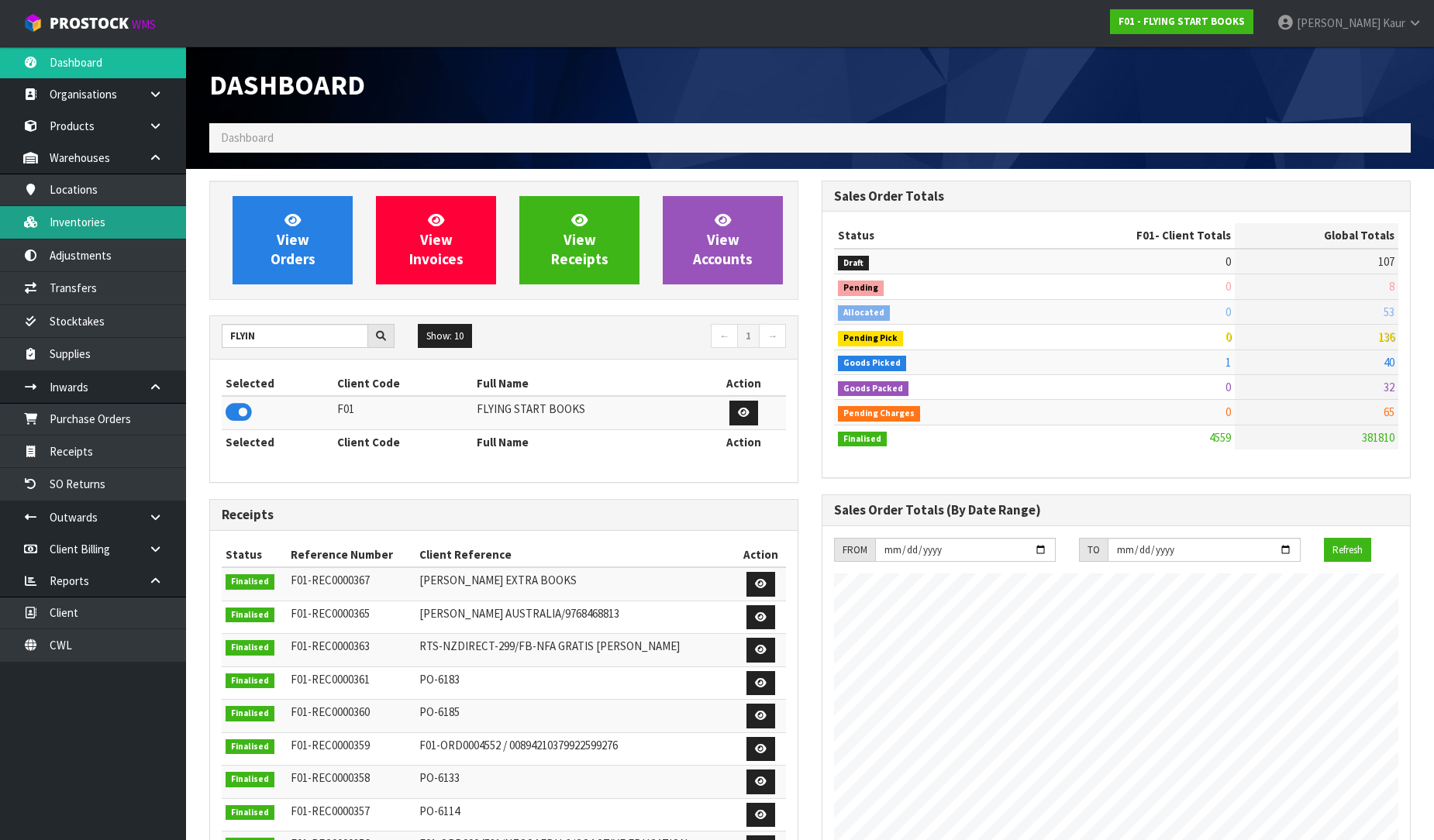
click at [128, 223] on link "Inventories" at bounding box center [93, 222] width 186 height 32
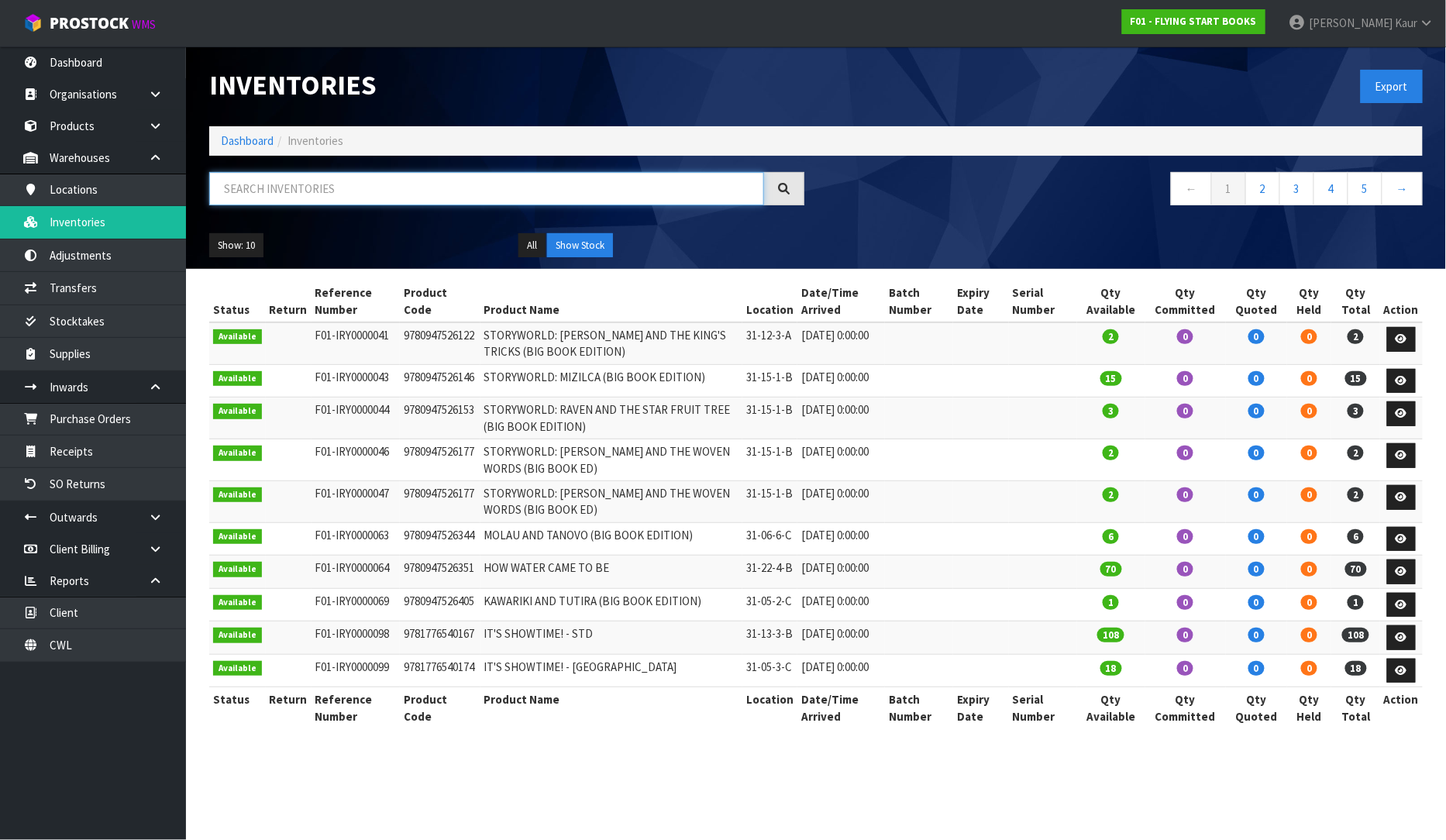
click at [284, 190] on input "text" at bounding box center [487, 189] width 555 height 33
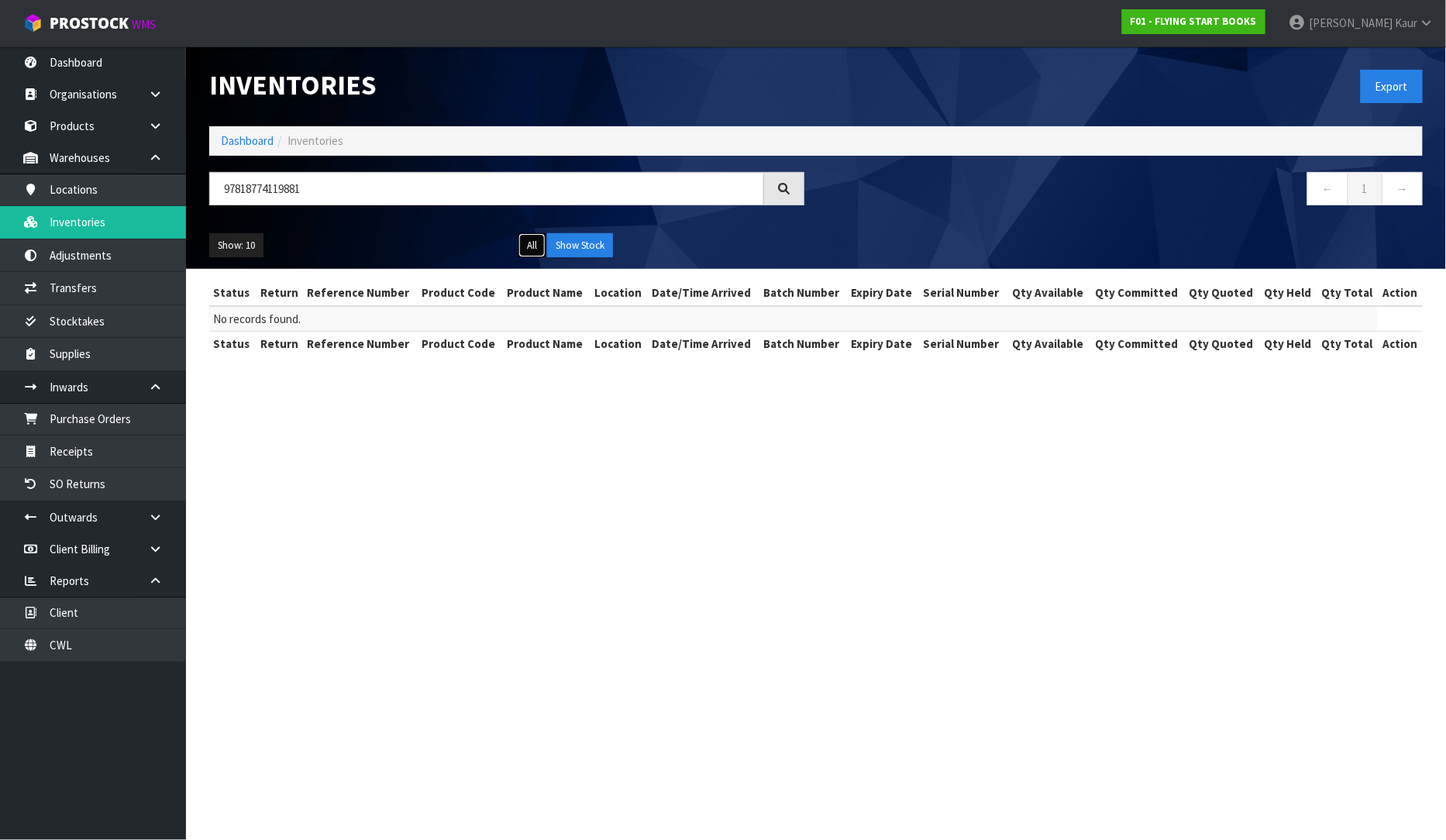
click at [543, 244] on button "All" at bounding box center [532, 245] width 27 height 25
click at [274, 192] on input "97818774119881" at bounding box center [487, 189] width 555 height 33
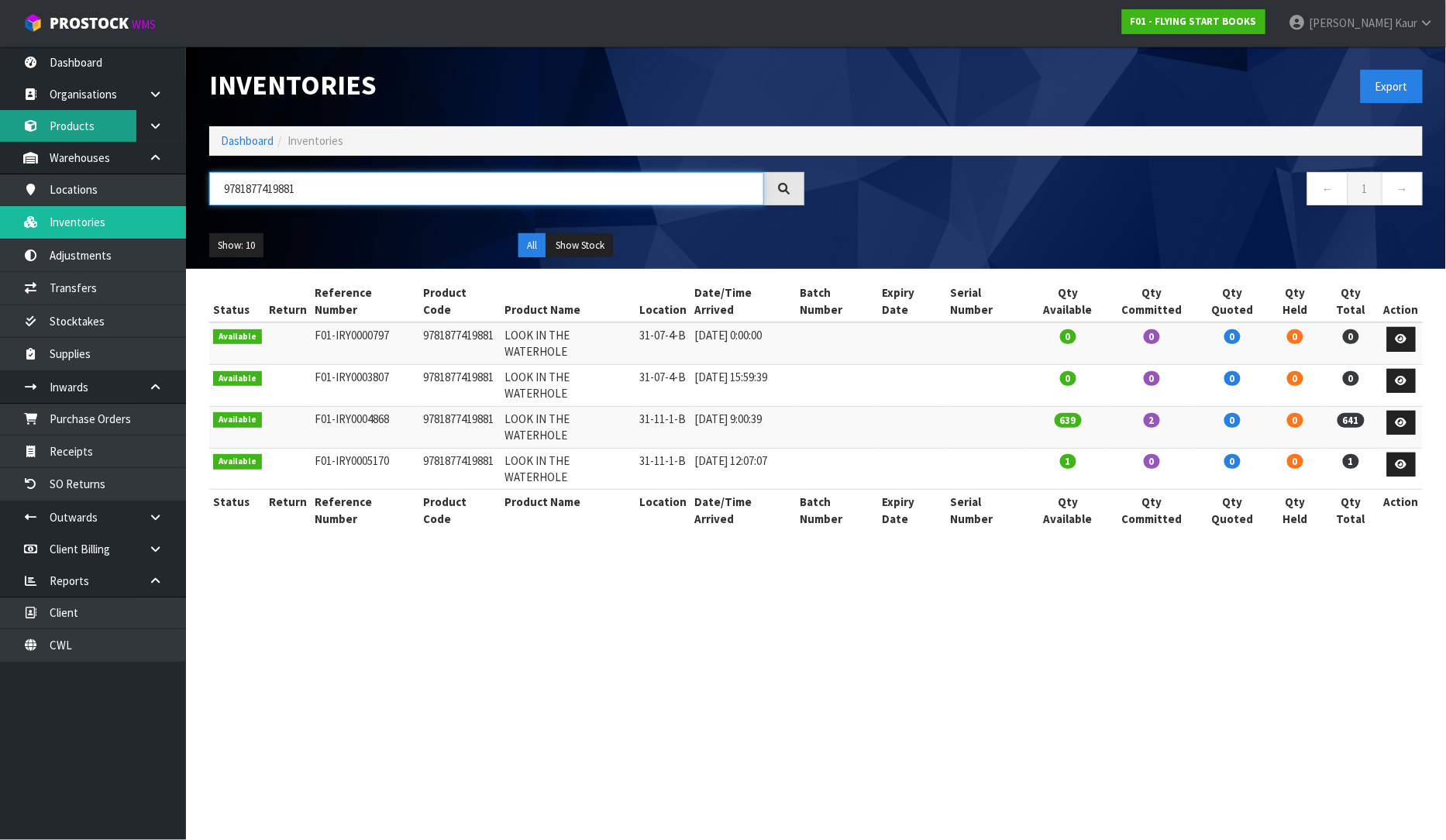
type input "9781877419881"
